Goal: Use online tool/utility: Utilize a website feature to perform a specific function

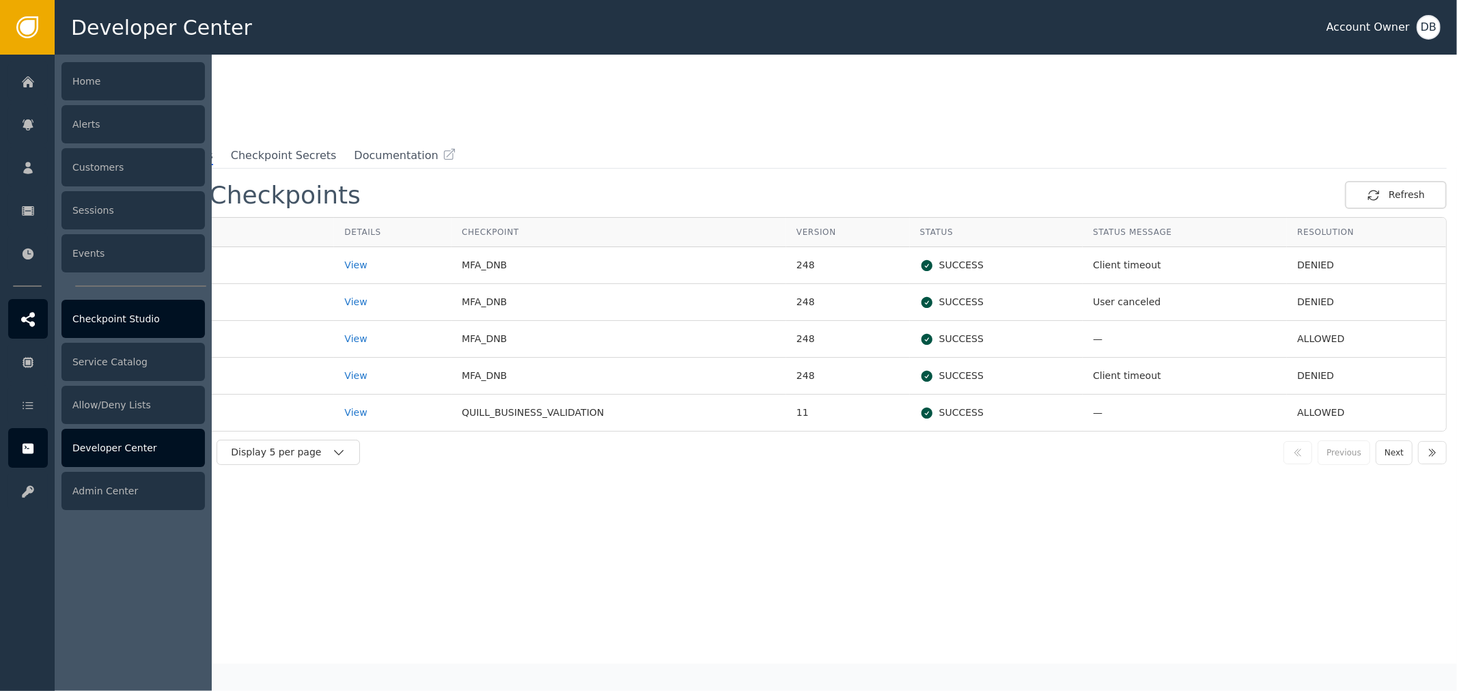
click at [138, 329] on div "Checkpoint Studio" at bounding box center [132, 319] width 143 height 38
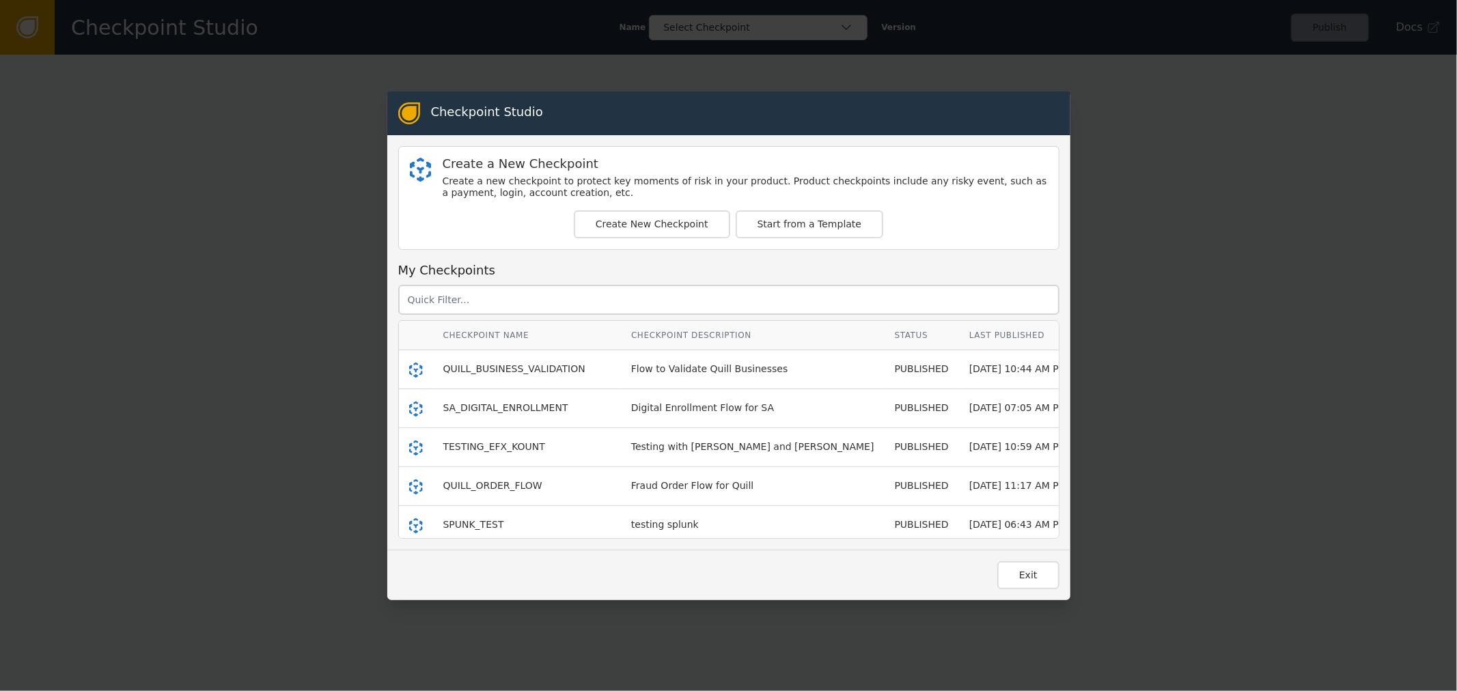
click at [508, 376] on div "QUILL_BUSINESS_VALIDATION" at bounding box center [526, 369] width 167 height 14
click at [502, 366] on span "QUILL_BUSINESS_VALIDATION" at bounding box center [514, 369] width 142 height 11
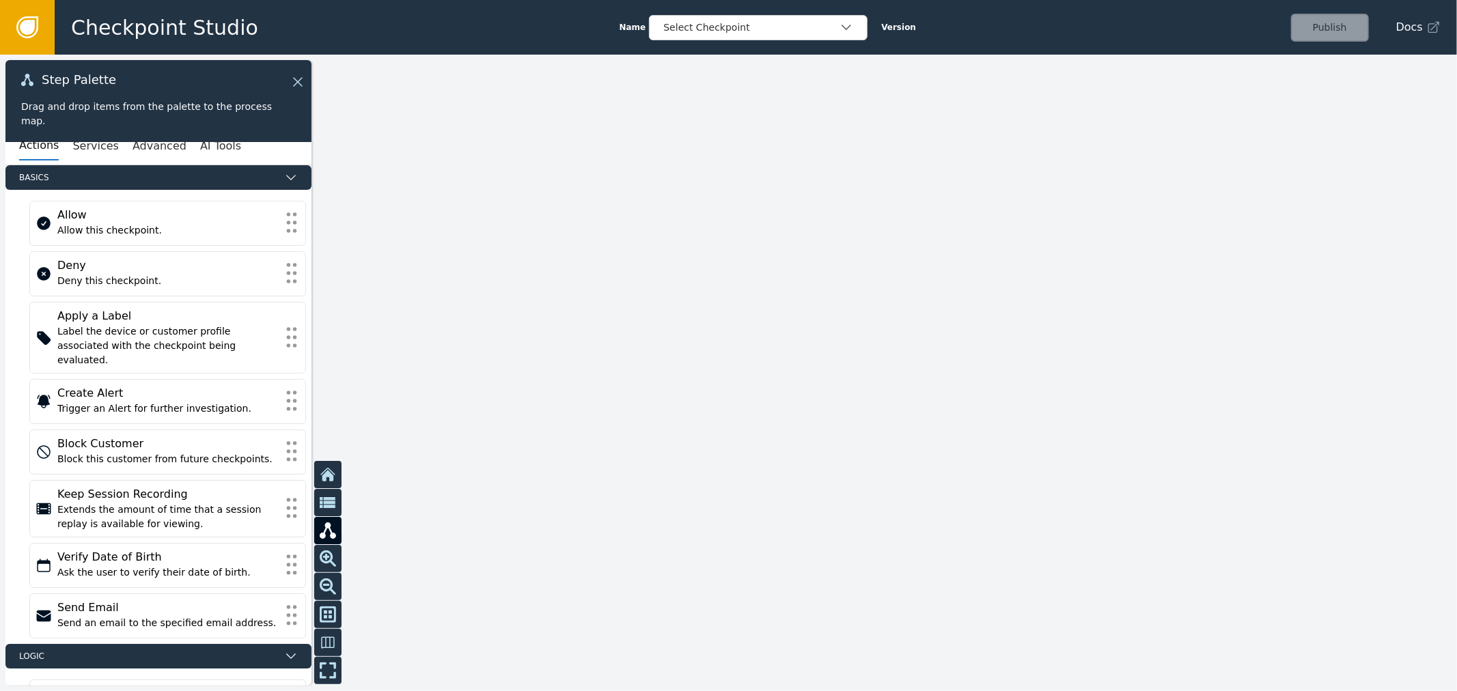
drag, startPoint x: 1089, startPoint y: 476, endPoint x: 1056, endPoint y: 209, distance: 268.6
click at [1058, 230] on div at bounding box center [728, 373] width 1457 height 637
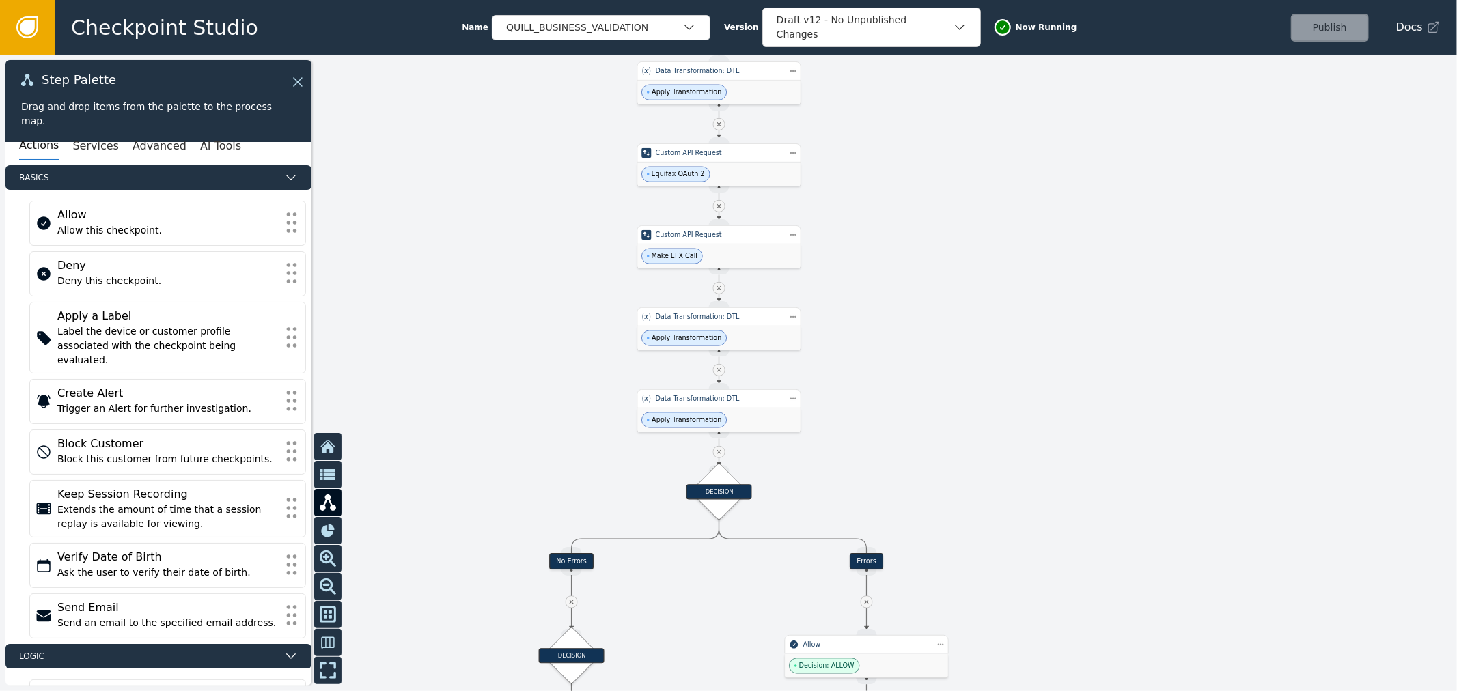
drag, startPoint x: 968, startPoint y: 174, endPoint x: 942, endPoint y: 137, distance: 44.6
click at [963, 1] on div "Checkpoint Studio Name QUILL_BUSINESS_VALIDATION Version Draft v12 - No Unpubli…" at bounding box center [728, 0] width 1457 height 1
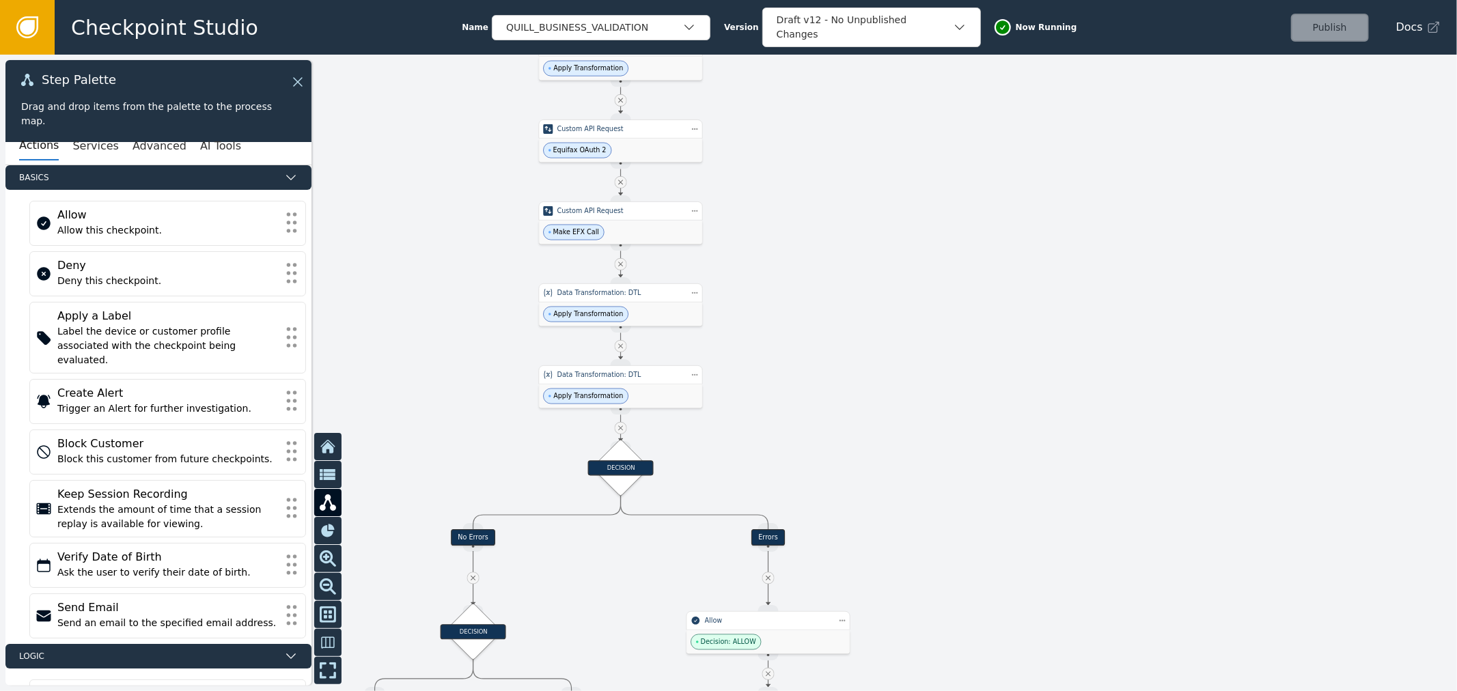
drag, startPoint x: 877, startPoint y: 424, endPoint x: 859, endPoint y: 400, distance: 29.2
click at [855, 443] on div at bounding box center [728, 373] width 1457 height 637
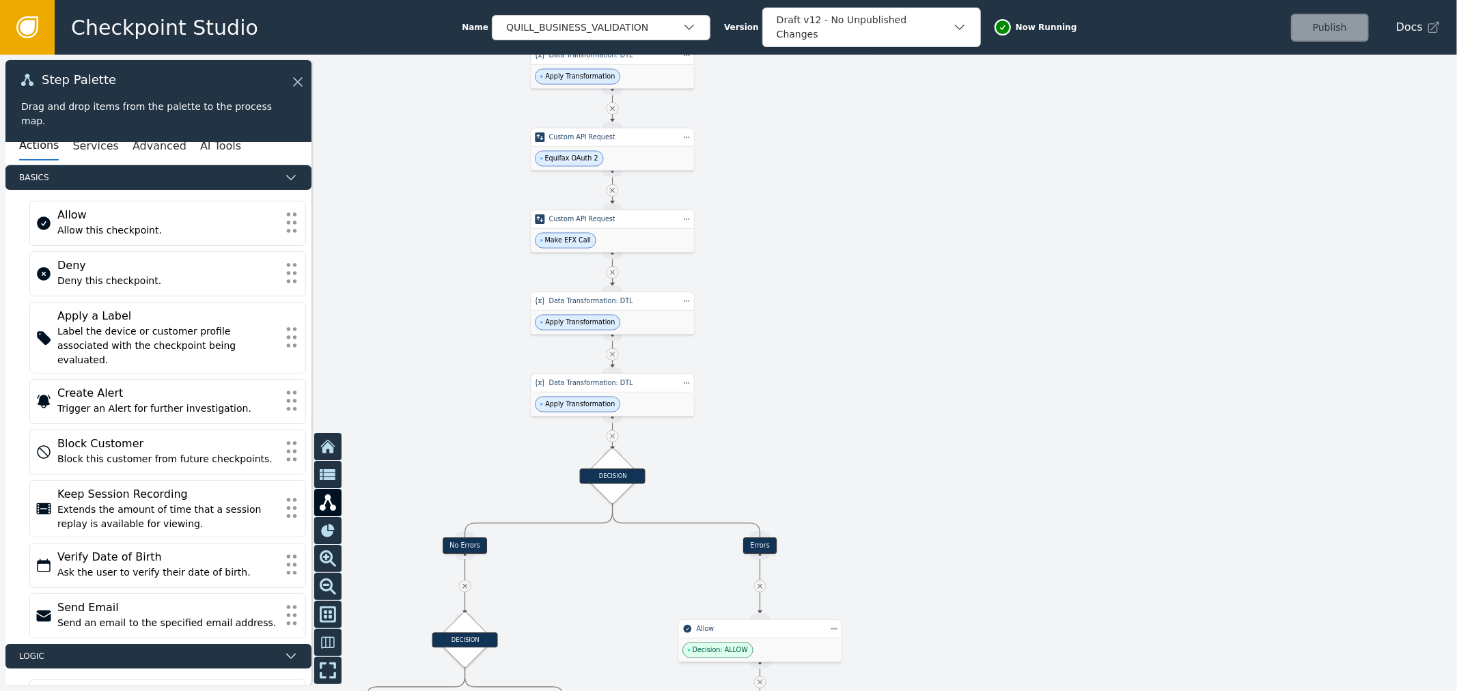
click at [887, 327] on div at bounding box center [728, 373] width 1457 height 637
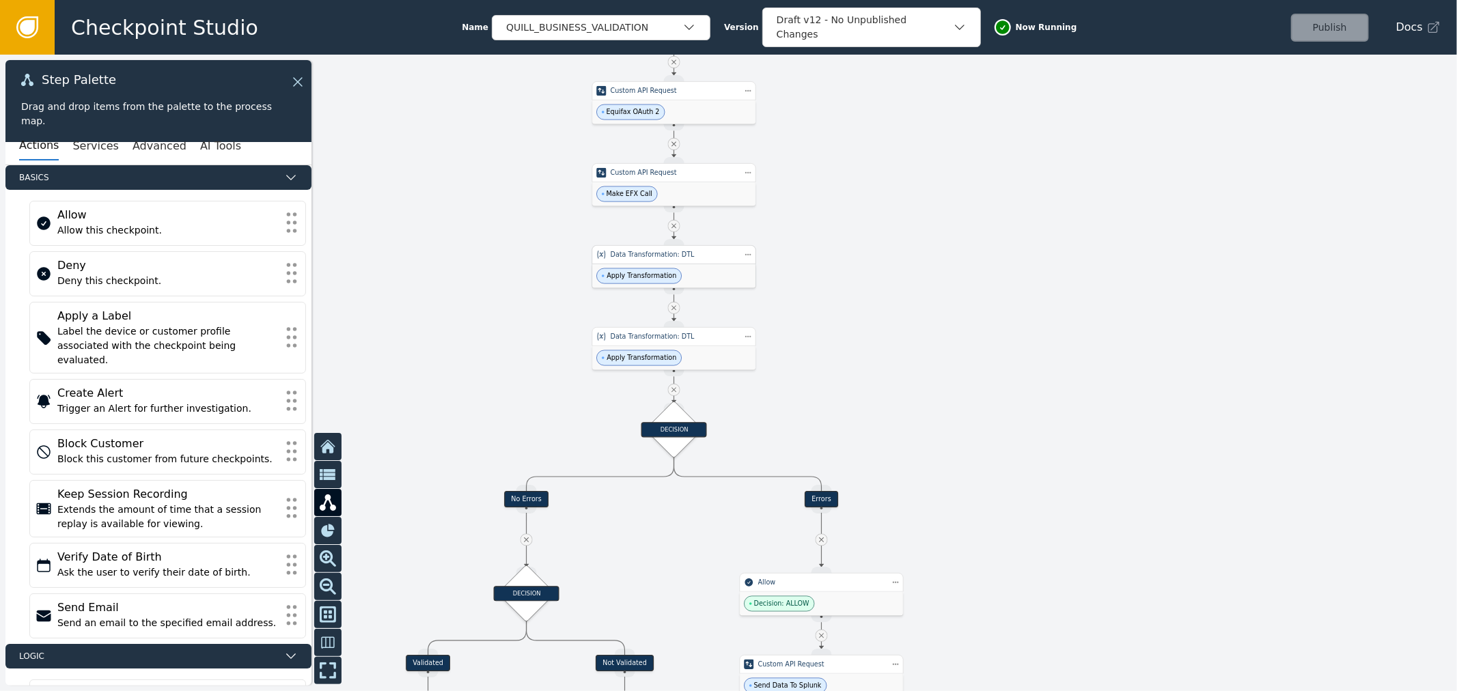
click at [706, 278] on div "Apply Transformation" at bounding box center [673, 276] width 163 height 24
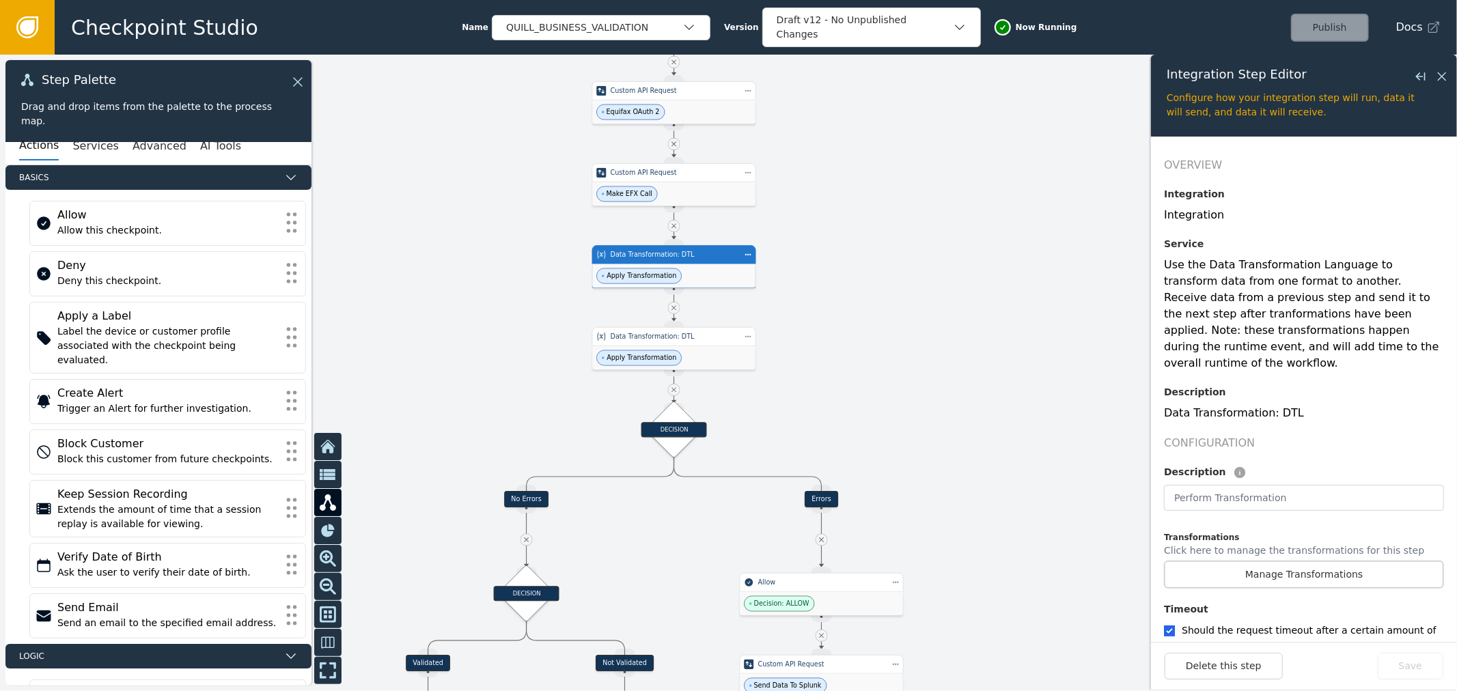
click at [1262, 532] on div "Transformations Click here to manage the transformations for this step" at bounding box center [1294, 546] width 260 height 29
click at [1273, 544] on p "Click here to manage the transformations for this step" at bounding box center [1294, 552] width 260 height 17
click at [1234, 561] on button "Manage Transformations" at bounding box center [1304, 575] width 280 height 28
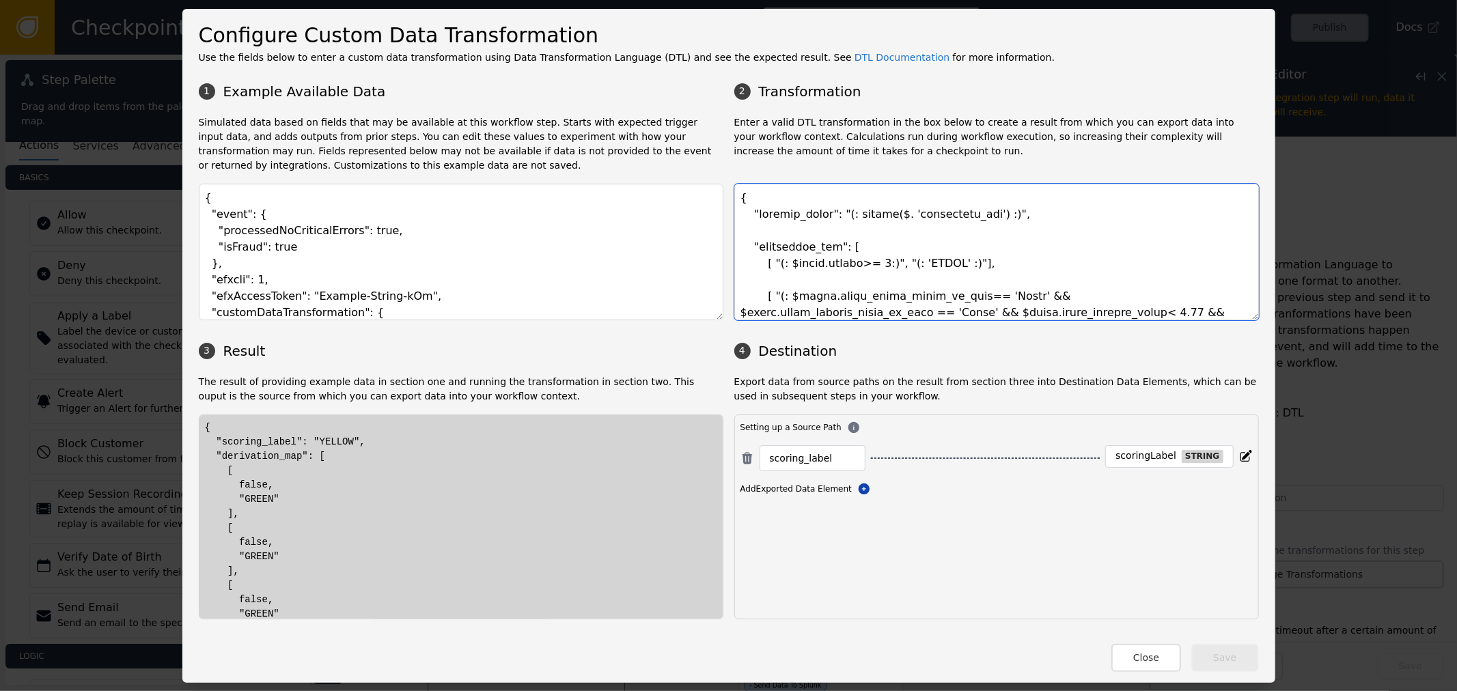
click at [870, 215] on textarea at bounding box center [997, 252] width 525 height 137
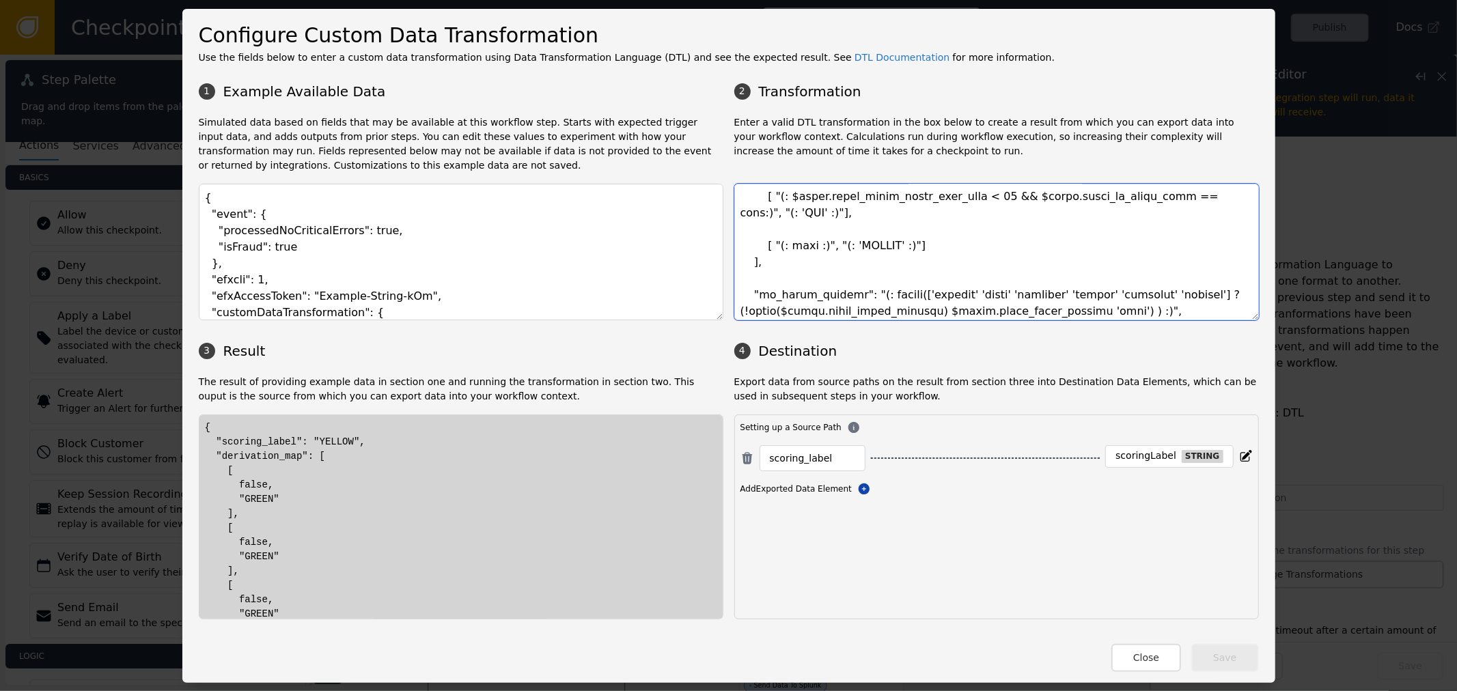
scroll to position [488, 0]
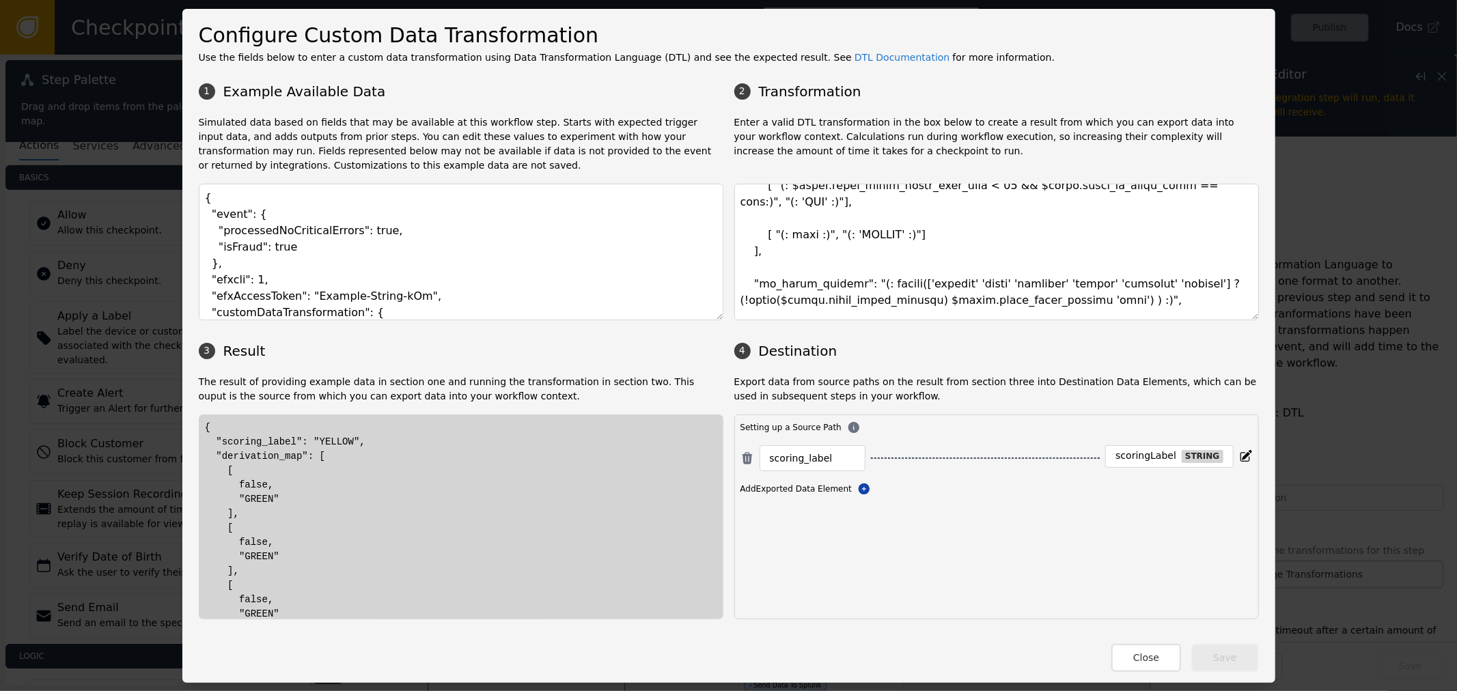
click at [1253, 275] on div "Configure Custom Data Transformation Use the fields below to enter a custom dat…" at bounding box center [728, 346] width 1093 height 674
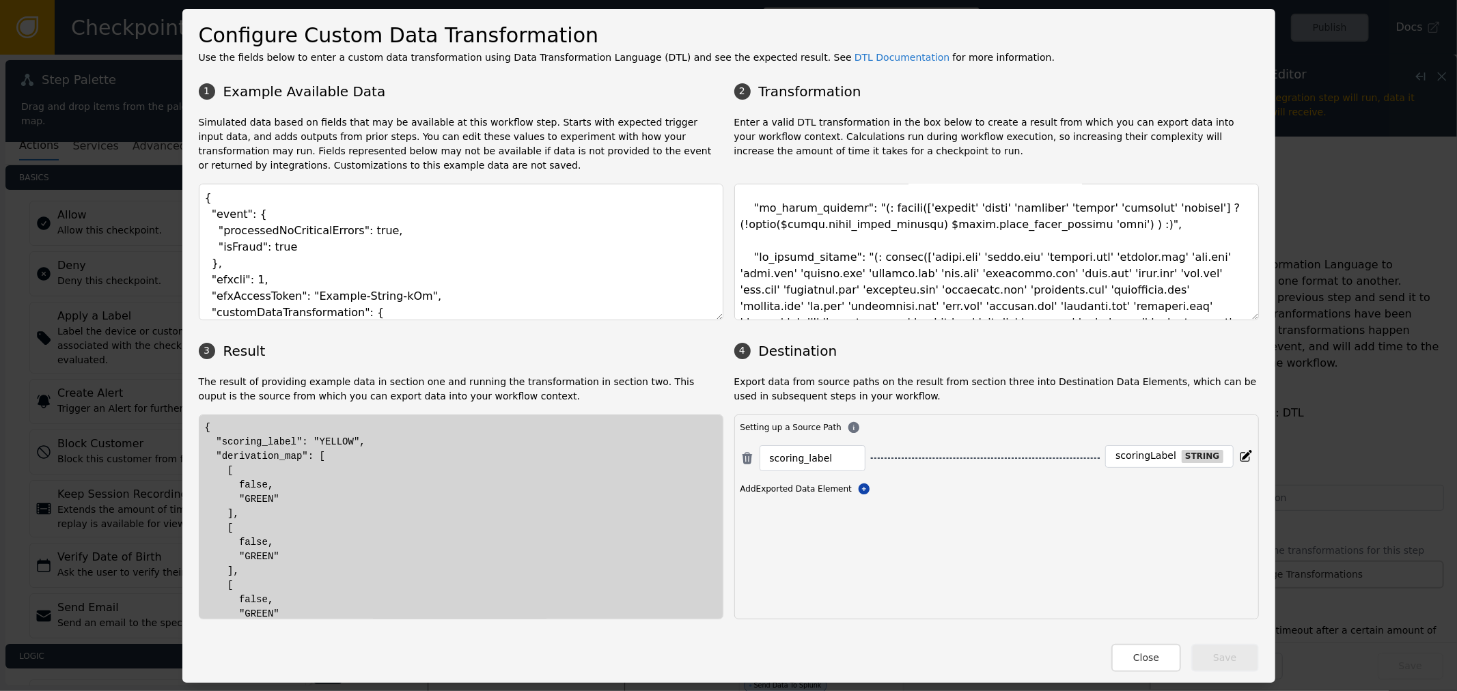
click at [1164, 668] on button "Close" at bounding box center [1147, 658] width 70 height 28
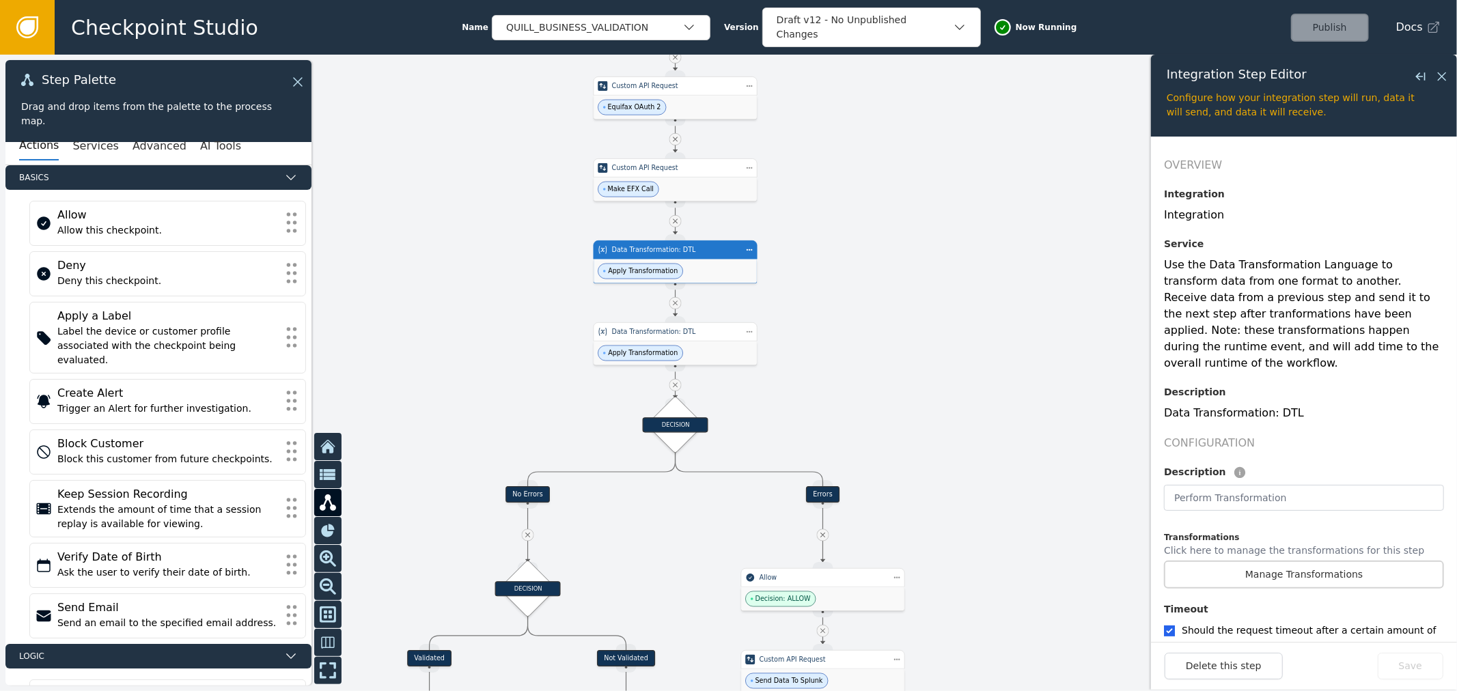
drag, startPoint x: 903, startPoint y: 483, endPoint x: 900, endPoint y: 353, distance: 130.5
click at [920, 368] on div at bounding box center [728, 373] width 1457 height 637
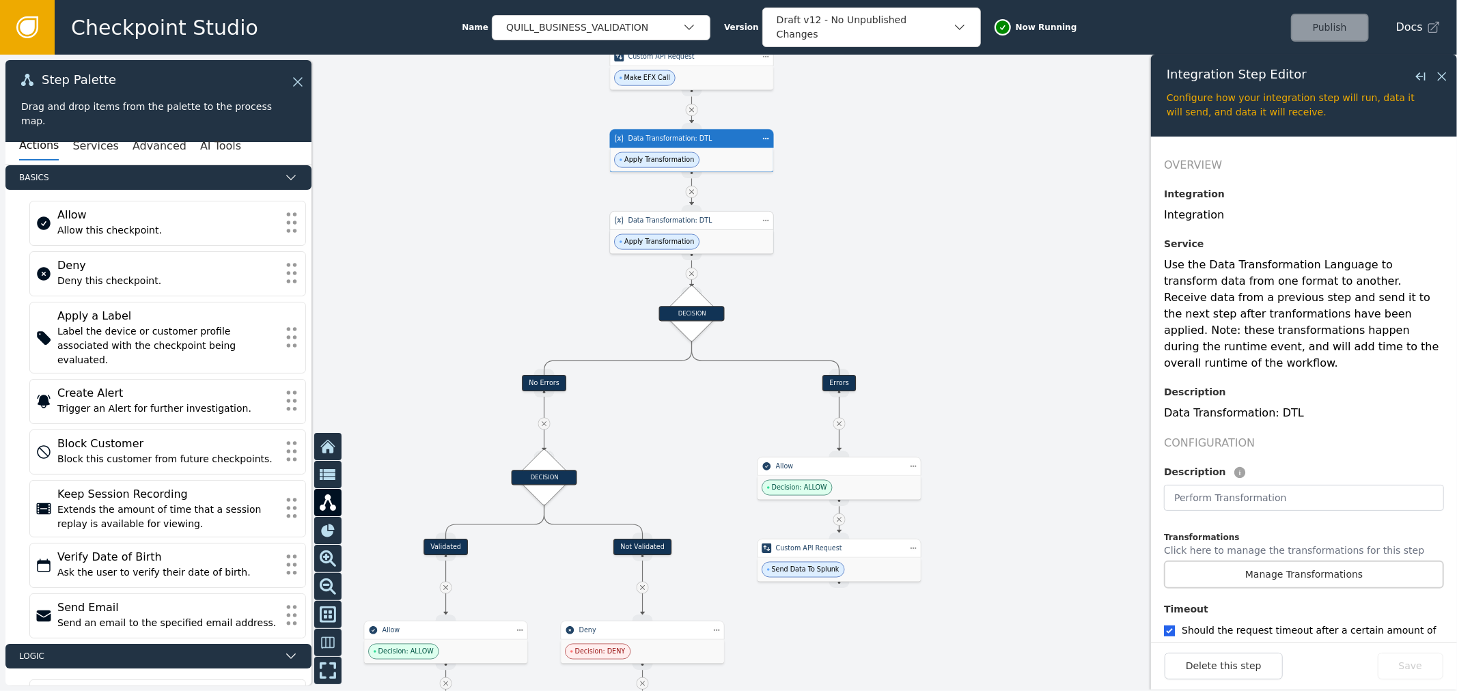
click at [708, 228] on div "Data Transformation: DTL" at bounding box center [692, 220] width 164 height 19
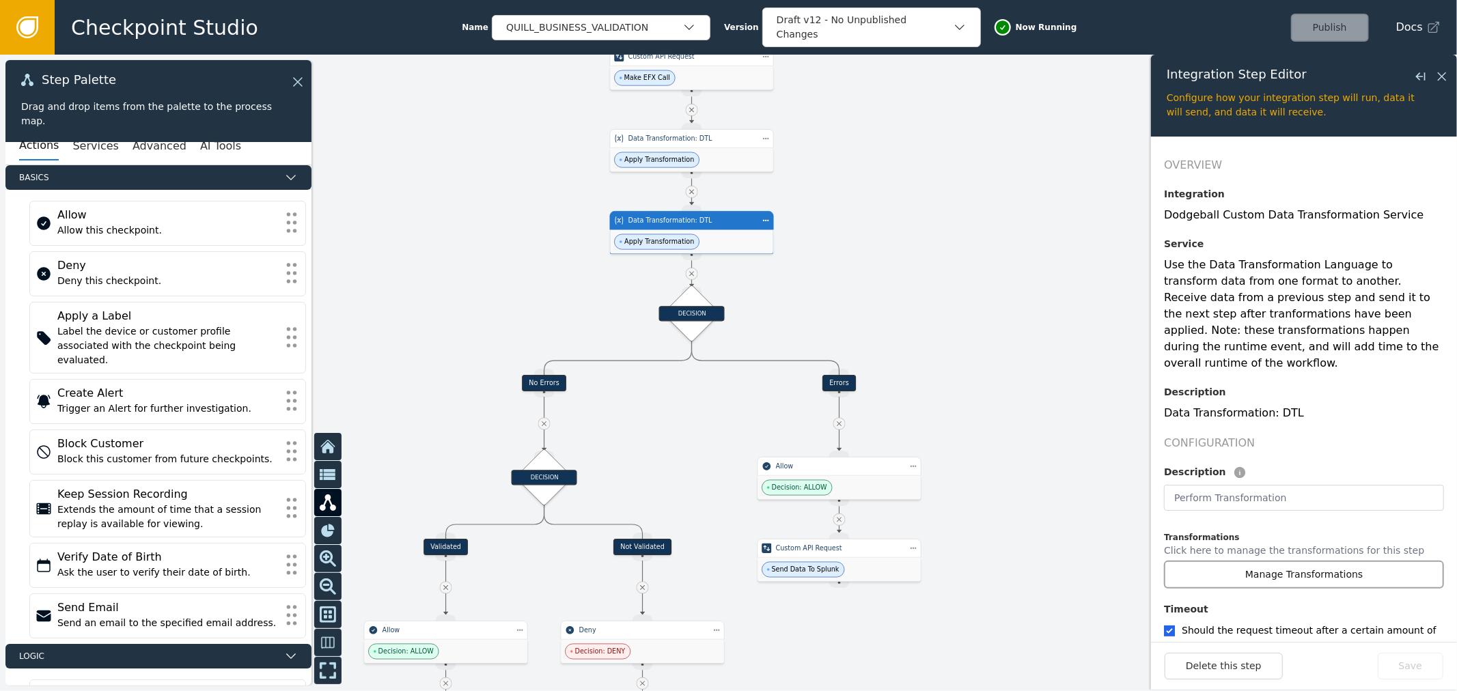
click at [1270, 561] on button "Manage Transformations" at bounding box center [1304, 575] width 280 height 28
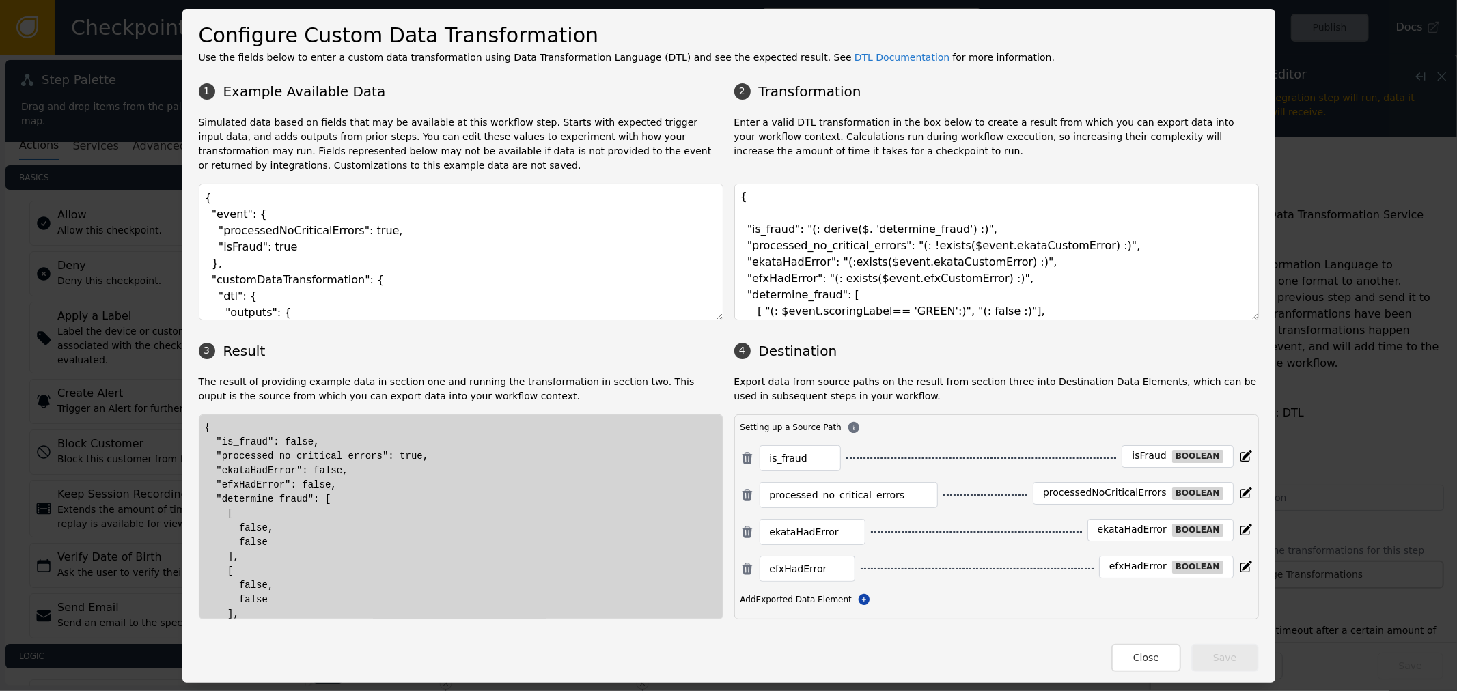
scroll to position [0, 0]
click at [842, 233] on textarea "{ "is_fraud": "(: derive($. 'determine_fraud') :)", "processed_no_critical_erro…" at bounding box center [997, 252] width 525 height 137
click at [960, 231] on textarea "{ "is_fraud": "(: derive($. 'determine_fraud') :)", "processed_no_critical_erro…" at bounding box center [997, 252] width 525 height 137
click at [882, 297] on textarea "{ "is_fraud": "(: derive($. 'determine_fraud') :)", "processed_no_critical_erro…" at bounding box center [997, 252] width 525 height 137
click at [770, 298] on textarea "{ "is_fraud": "(: derive($. 'determine_fraud') :)", "processed_no_critical_erro…" at bounding box center [997, 252] width 525 height 137
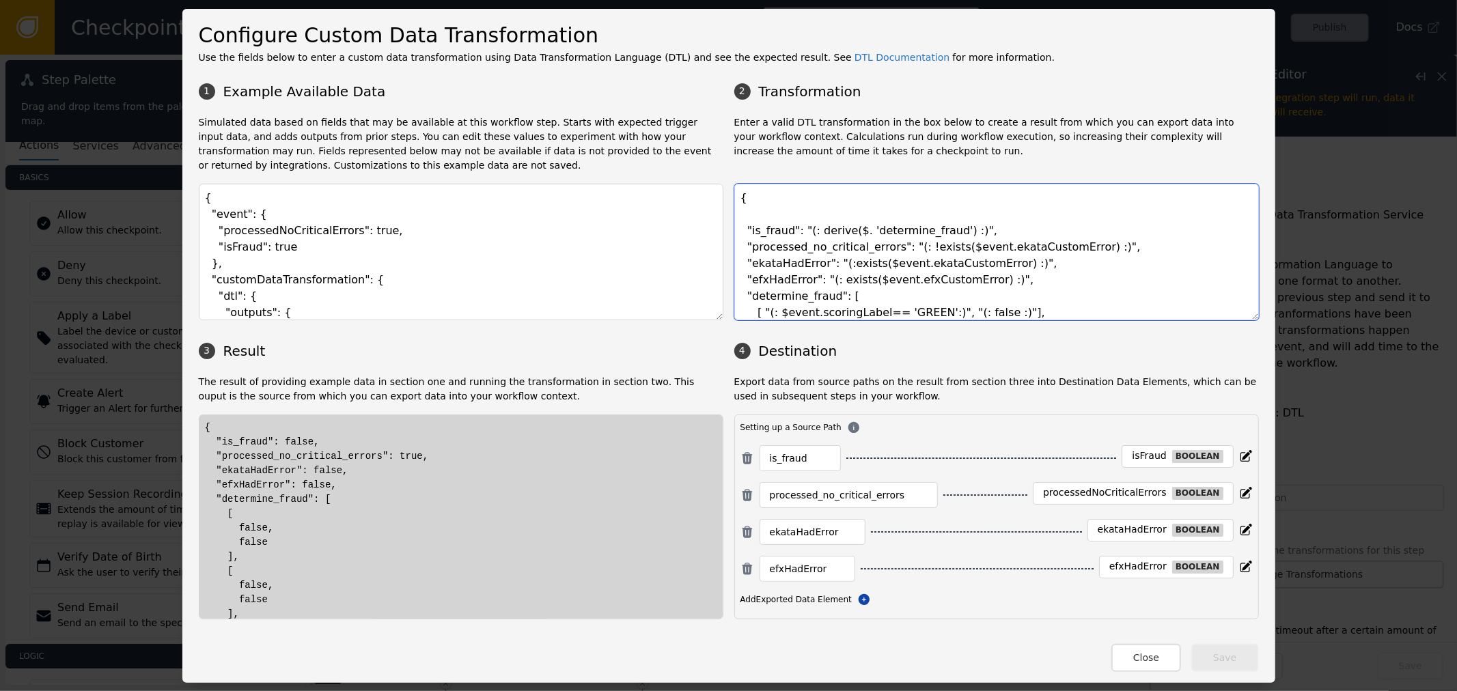
click at [763, 222] on textarea "{ "is_fraud": "(: derive($. 'determine_fraud') :)", "processed_no_critical_erro…" at bounding box center [997, 252] width 525 height 137
click at [756, 169] on p "Enter a valid DTL transformation in the box below to create a result from which…" at bounding box center [997, 143] width 525 height 57
click at [1153, 663] on button "Close" at bounding box center [1147, 658] width 70 height 28
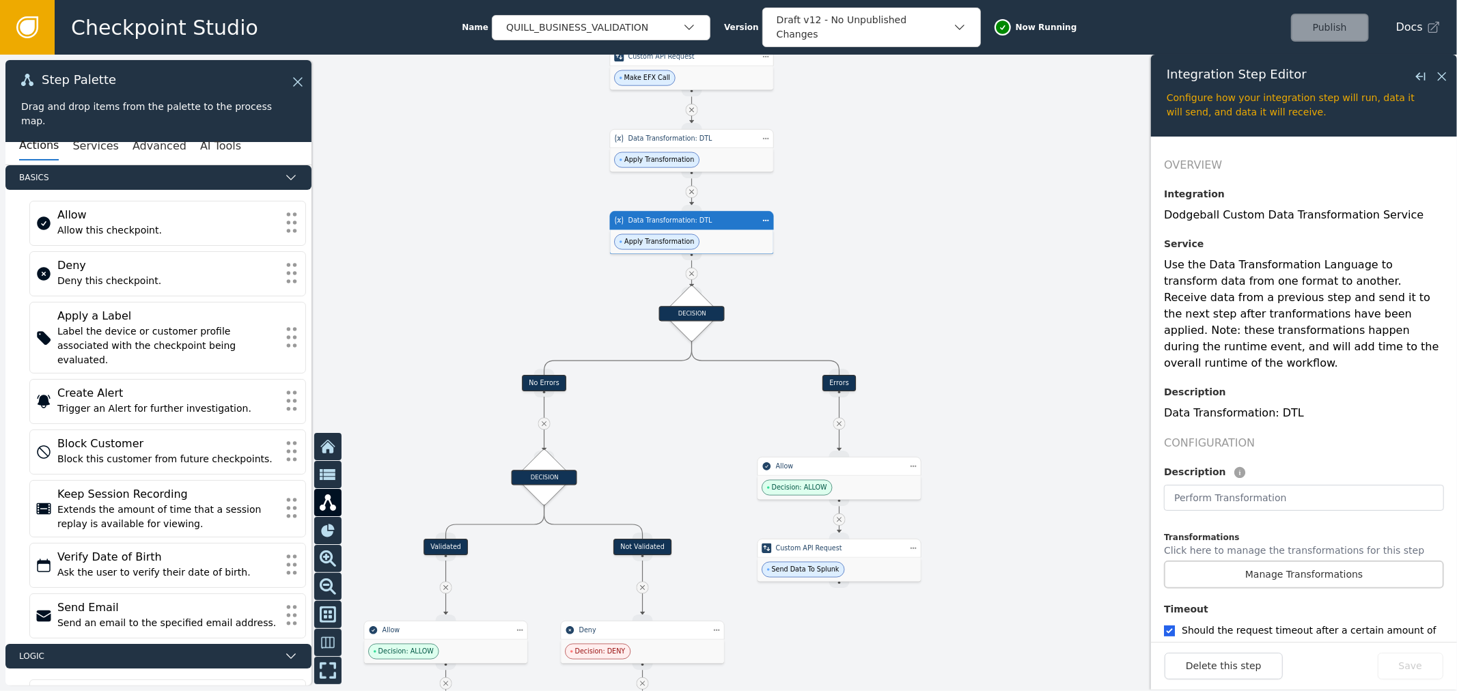
click at [603, 44] on div "Checkpoint Studio Name QUILL_BUSINESS_VALIDATION Version Draft v12 - No Unpubli…" at bounding box center [756, 27] width 1403 height 55
click at [609, 20] on div "QUILL_BUSINESS_VALIDATION" at bounding box center [594, 27] width 176 height 14
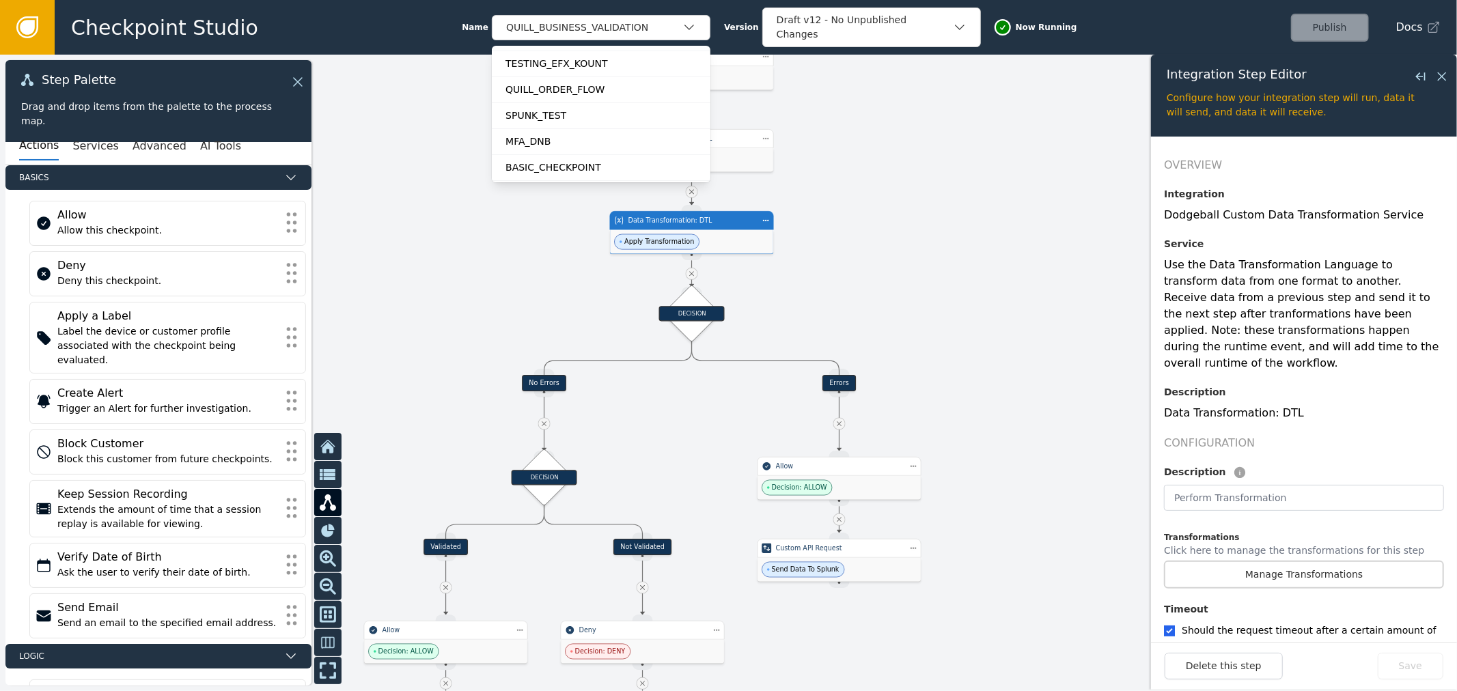
scroll to position [76, 0]
click at [571, 108] on div "MFA_DNB" at bounding box center [601, 112] width 191 height 14
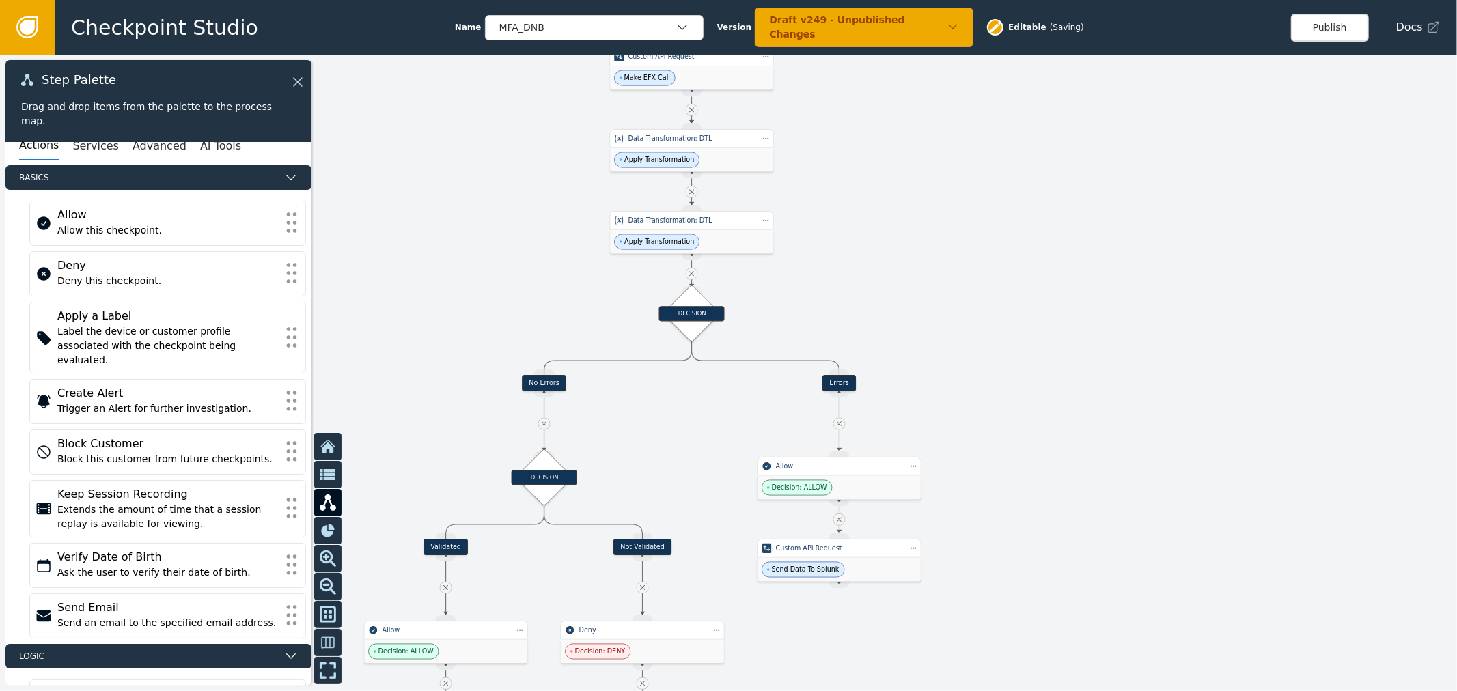
drag, startPoint x: 1147, startPoint y: 169, endPoint x: 1151, endPoint y: 135, distance: 35.1
click at [1150, 147] on div at bounding box center [728, 373] width 1457 height 637
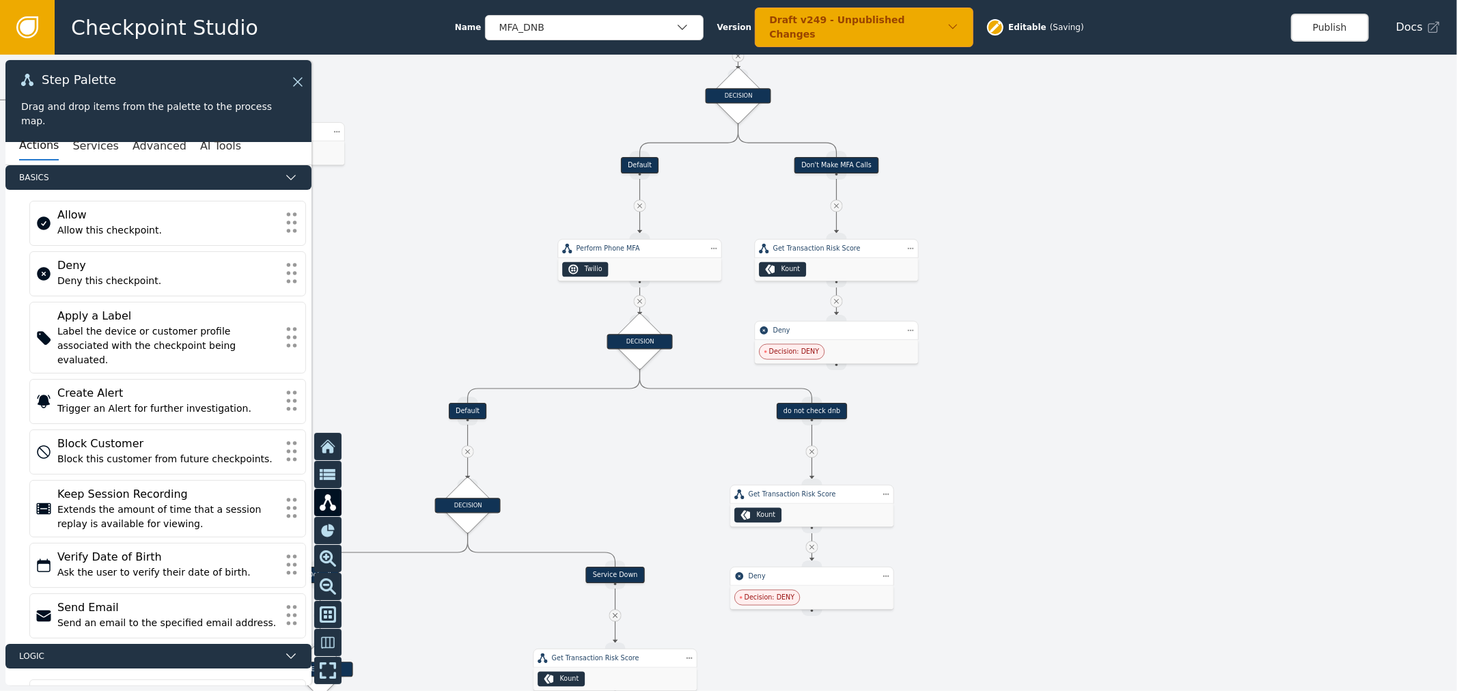
drag, startPoint x: 768, startPoint y: 541, endPoint x: 1051, endPoint y: 202, distance: 441.4
click at [1051, 202] on div at bounding box center [728, 373] width 1457 height 637
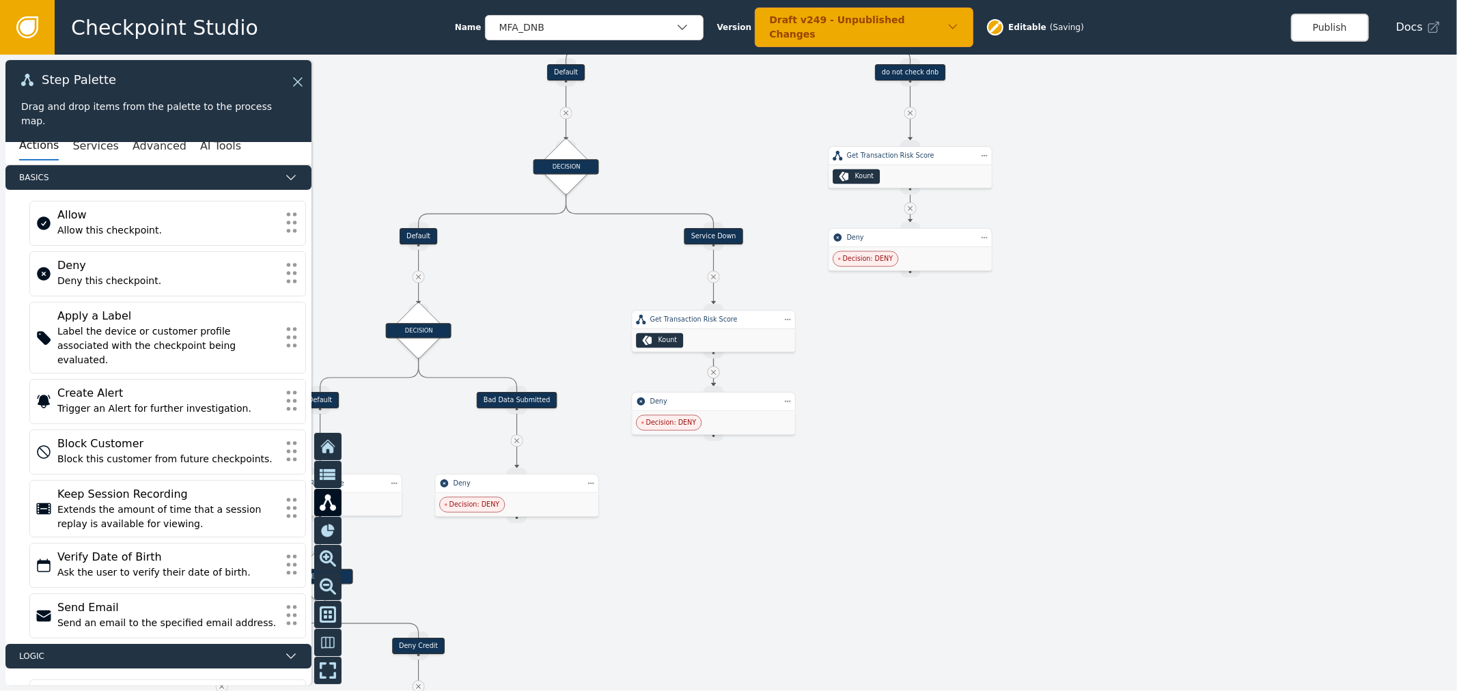
drag, startPoint x: 1047, startPoint y: 325, endPoint x: 1080, endPoint y: 189, distance: 139.9
click at [1080, 190] on div at bounding box center [728, 373] width 1457 height 637
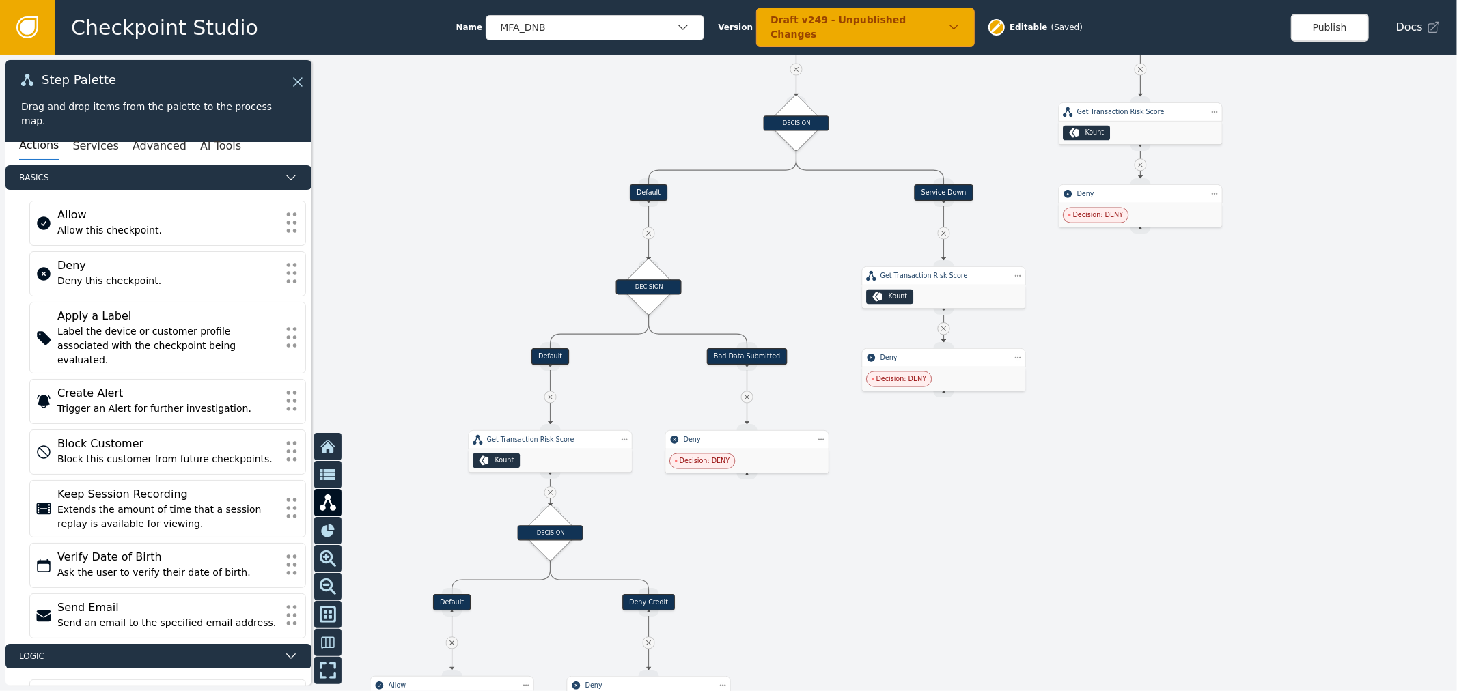
drag, startPoint x: 881, startPoint y: 497, endPoint x: 1106, endPoint y: 387, distance: 249.7
click at [1106, 387] on div at bounding box center [728, 373] width 1457 height 637
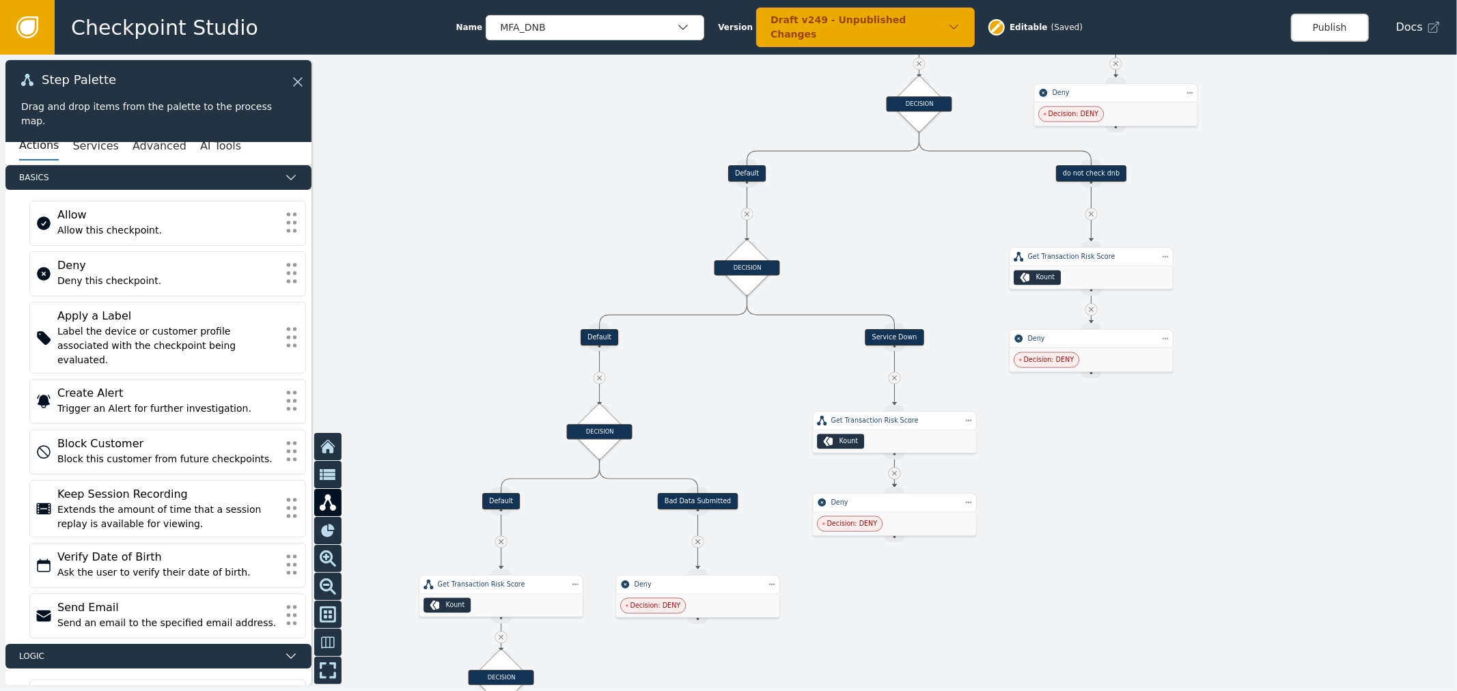
drag, startPoint x: 873, startPoint y: 176, endPoint x: 620, endPoint y: 581, distance: 476.6
click at [620, 581] on div at bounding box center [728, 373] width 1457 height 637
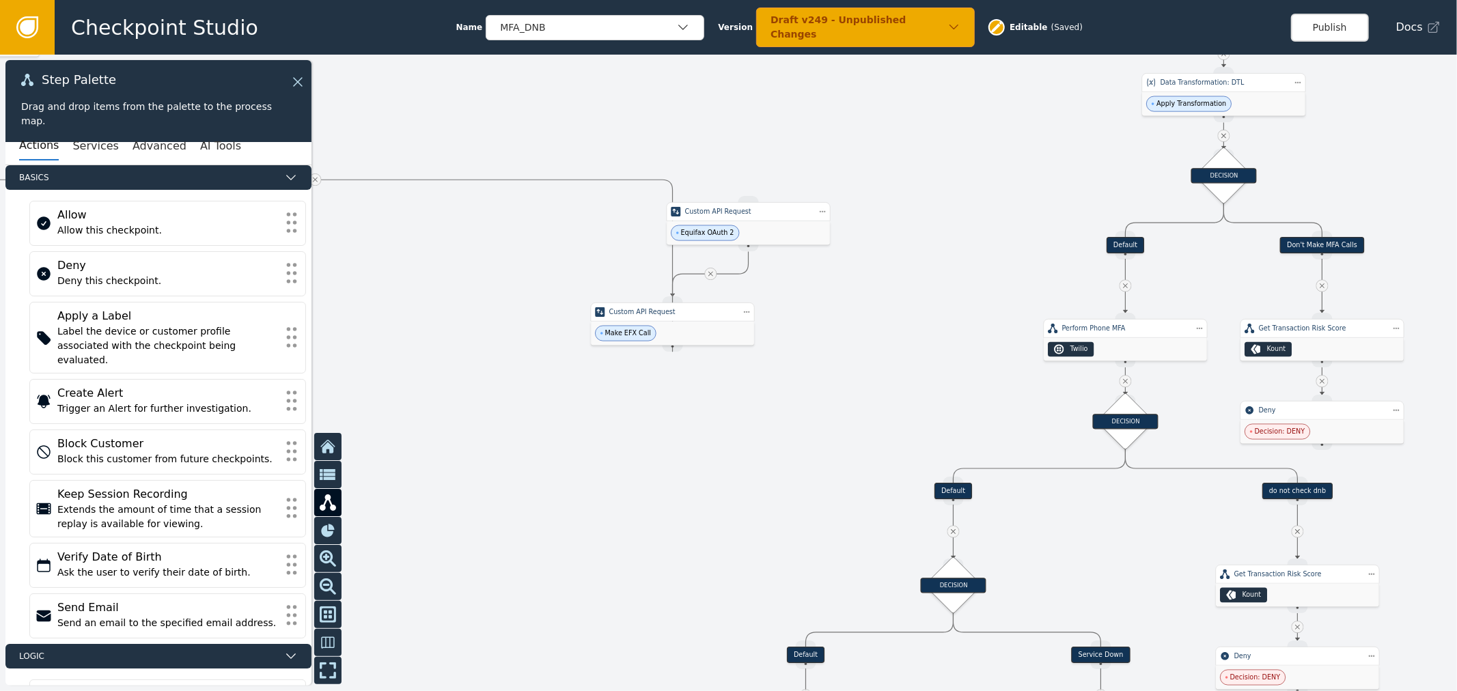
drag, startPoint x: 479, startPoint y: 307, endPoint x: 854, endPoint y: 365, distance: 379.5
click at [854, 365] on div at bounding box center [728, 373] width 1457 height 637
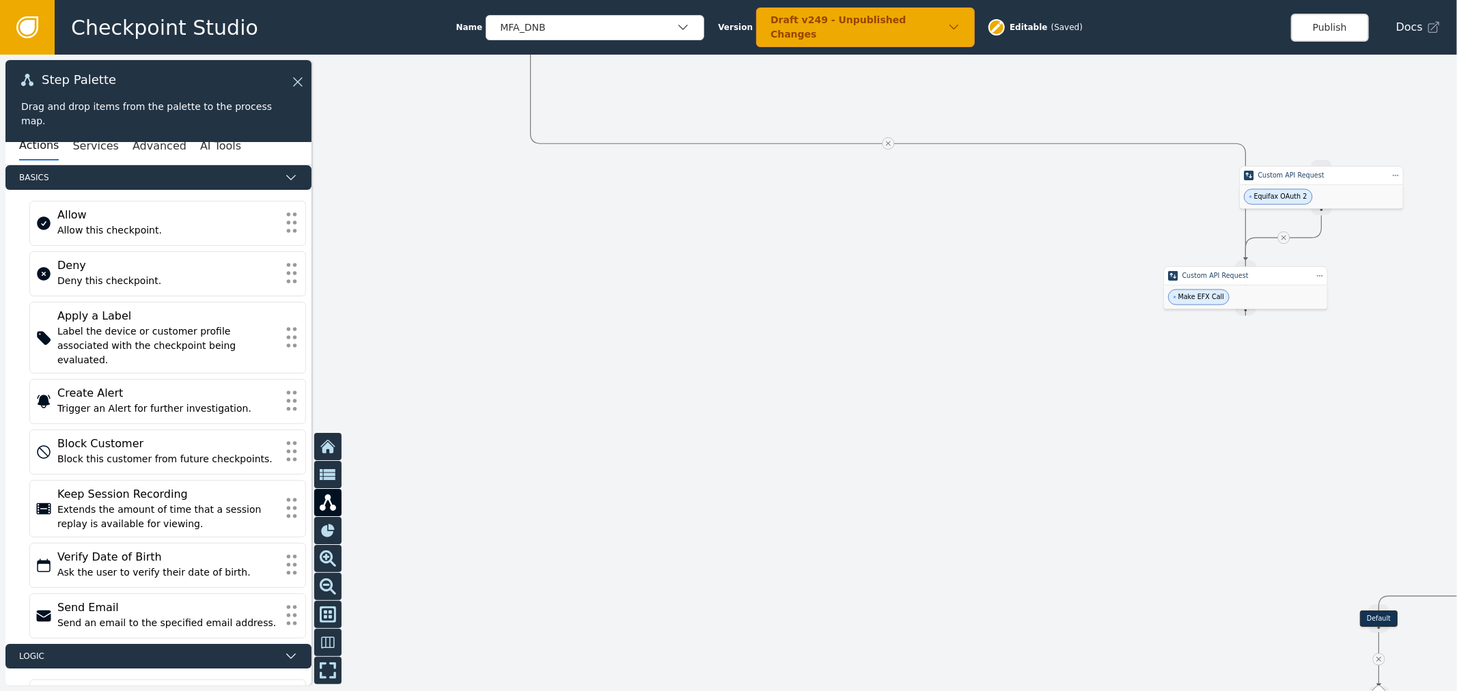
drag, startPoint x: 522, startPoint y: 279, endPoint x: 521, endPoint y: 477, distance: 198.2
click at [521, 477] on div at bounding box center [728, 373] width 1457 height 637
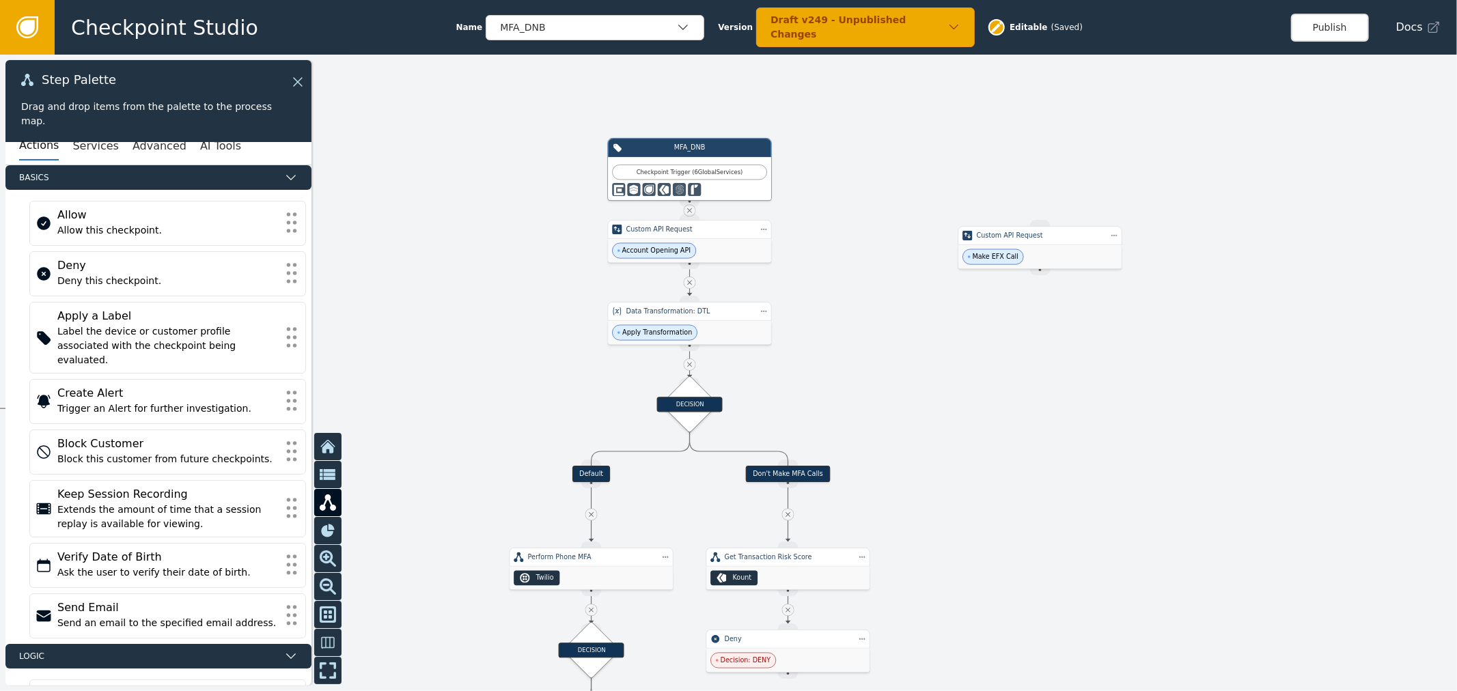
drag, startPoint x: 1064, startPoint y: 238, endPoint x: 531, endPoint y: 269, distance: 533.8
click at [531, 269] on div at bounding box center [728, 373] width 1457 height 637
drag, startPoint x: 855, startPoint y: 411, endPoint x: 1086, endPoint y: 209, distance: 307.5
click at [1084, 210] on div at bounding box center [728, 373] width 1457 height 637
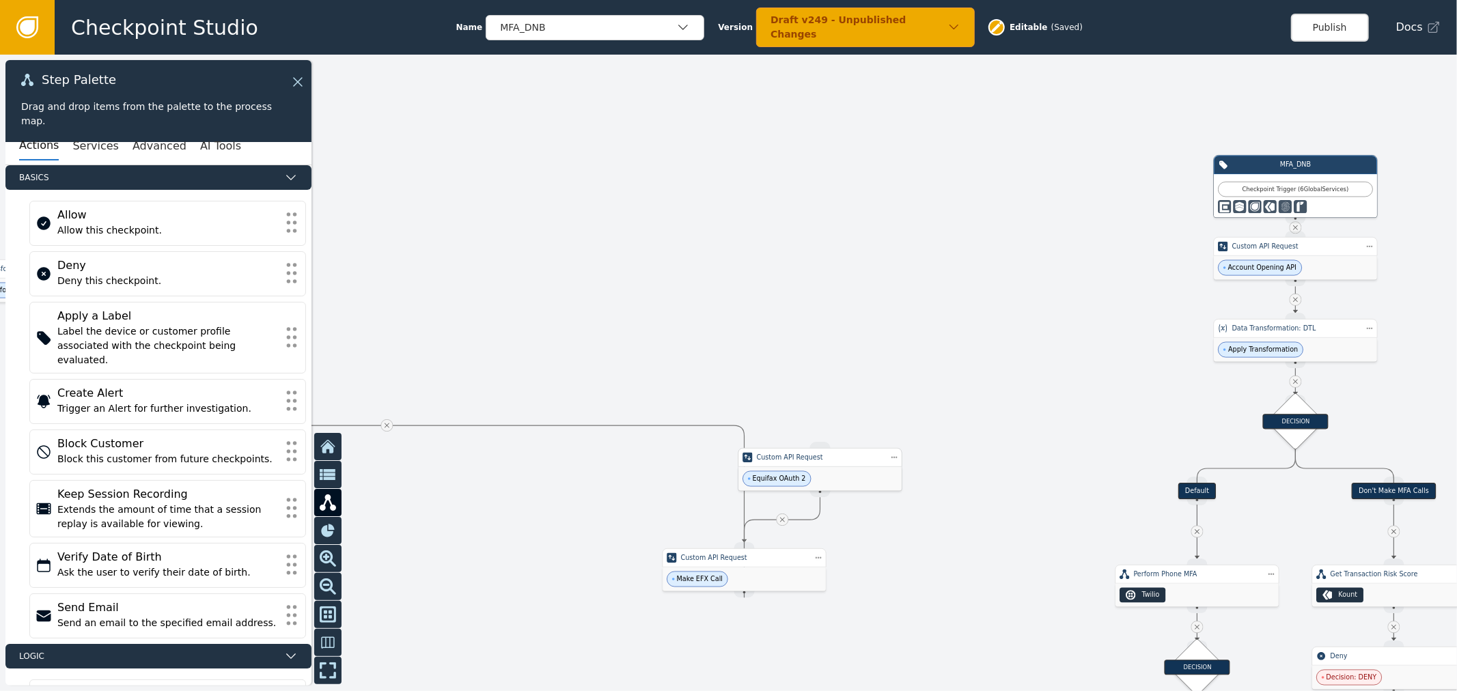
drag, startPoint x: 731, startPoint y: 426, endPoint x: 1073, endPoint y: 180, distance: 421.1
click at [1062, 194] on div "Target Handle for step Default Source Handle for step Target Handle for step Se…" at bounding box center [728, 373] width 1457 height 637
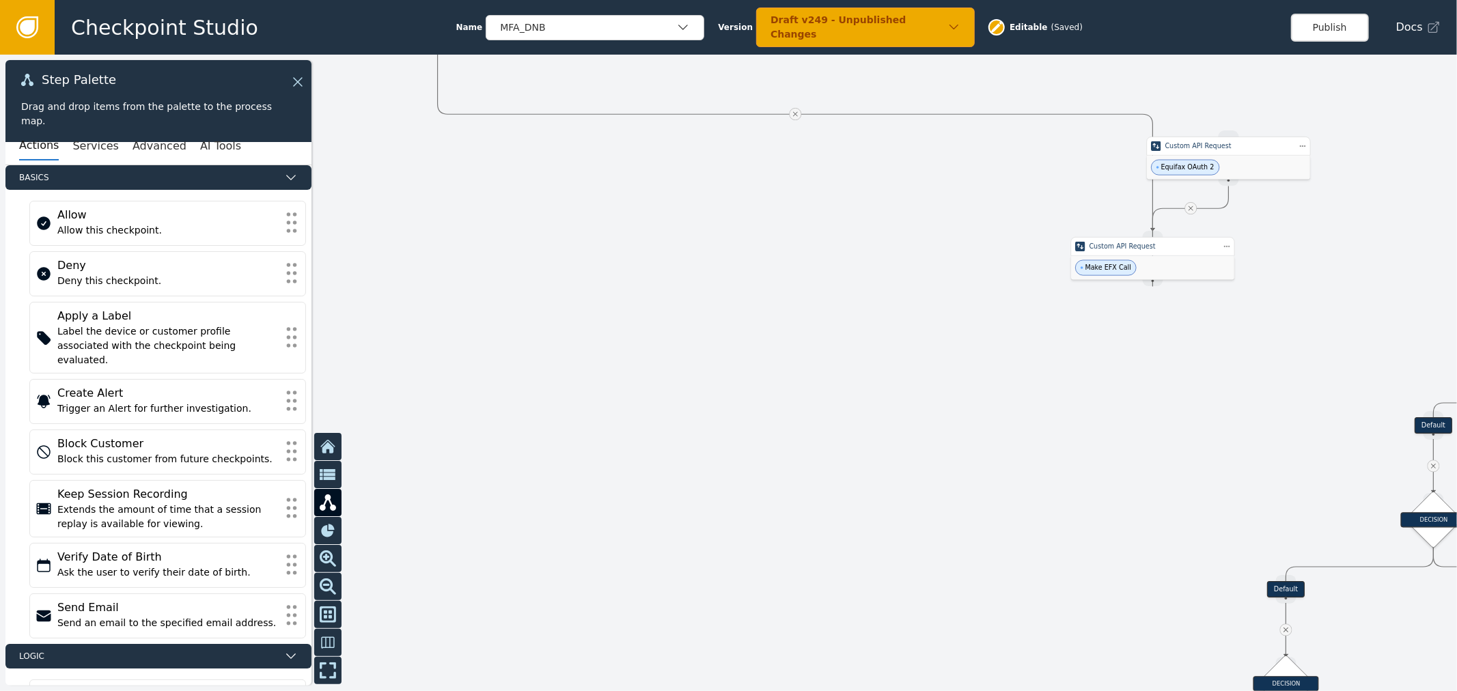
drag, startPoint x: 566, startPoint y: 310, endPoint x: 1083, endPoint y: 473, distance: 542.2
click at [1115, 504] on div at bounding box center [728, 373] width 1457 height 637
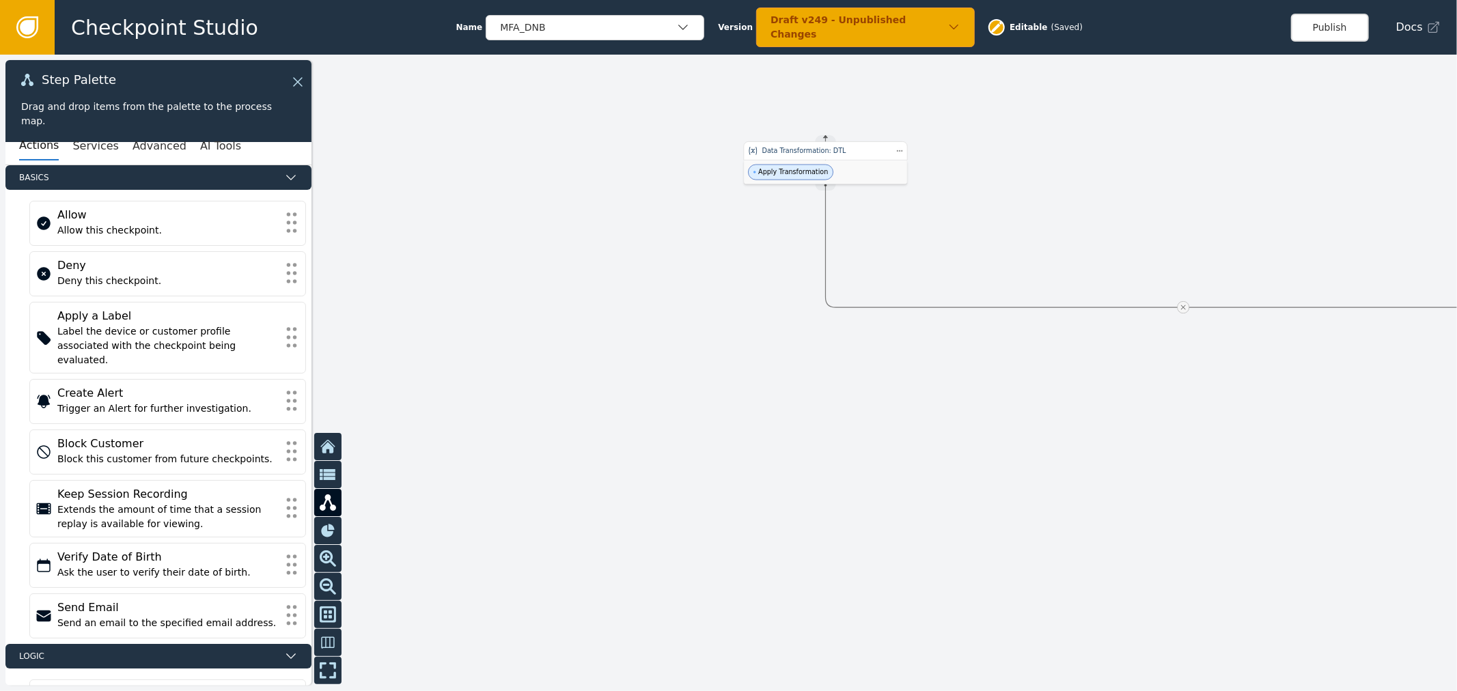
drag, startPoint x: 1018, startPoint y: 187, endPoint x: 359, endPoint y: 92, distance: 666.3
click at [501, 1] on div "Checkpoint Studio Name MFA_DNB Version Draft v249 - Unpublished Changes Editabl…" at bounding box center [728, 0] width 1457 height 1
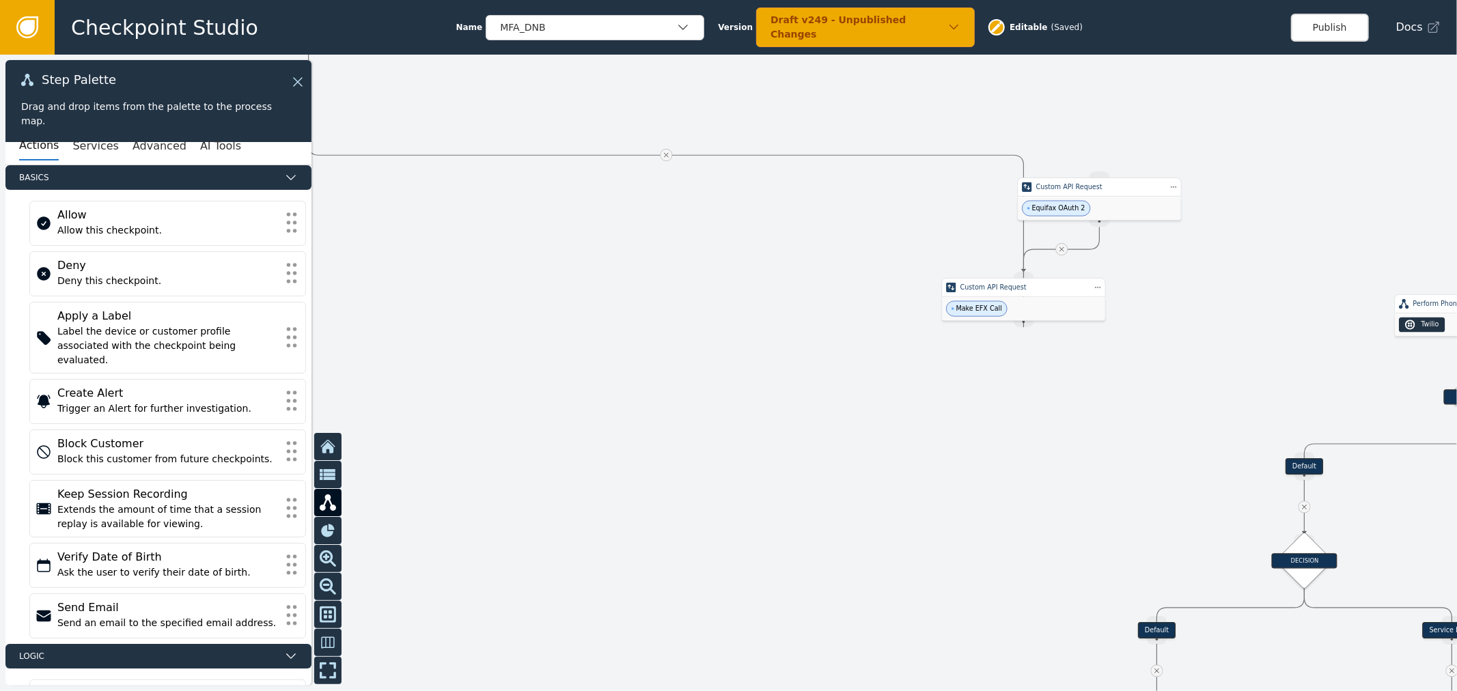
drag, startPoint x: 417, startPoint y: 183, endPoint x: 286, endPoint y: 152, distance: 135.4
click at [286, 152] on div "Target Handle for step Default Source Handle for step Target Handle for step Se…" at bounding box center [728, 373] width 1457 height 637
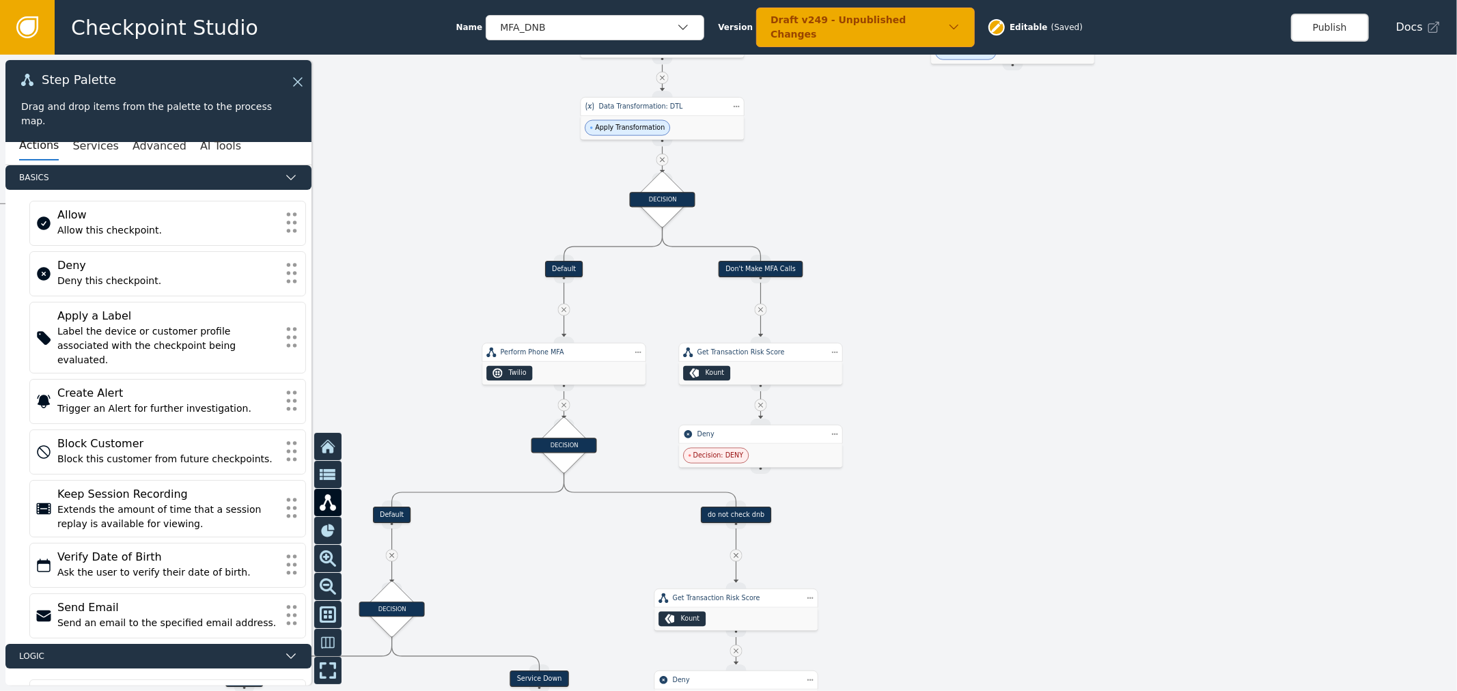
drag, startPoint x: 780, startPoint y: 200, endPoint x: 432, endPoint y: 312, distance: 366.3
click at [432, 312] on div at bounding box center [728, 373] width 1457 height 637
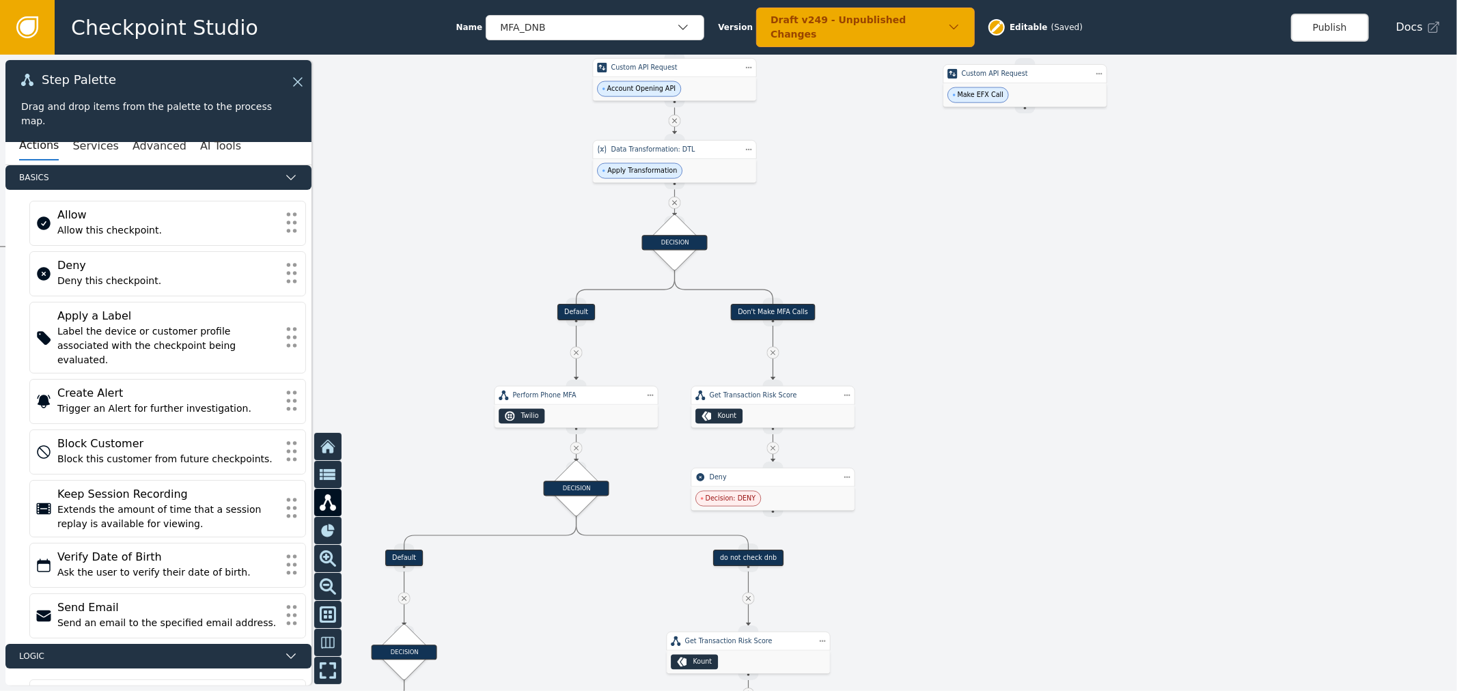
drag, startPoint x: 1020, startPoint y: 166, endPoint x: 819, endPoint y: 172, distance: 201.7
click at [1083, 284] on div at bounding box center [728, 373] width 1457 height 637
